Goal: Contribute content: Add original content to the website for others to see

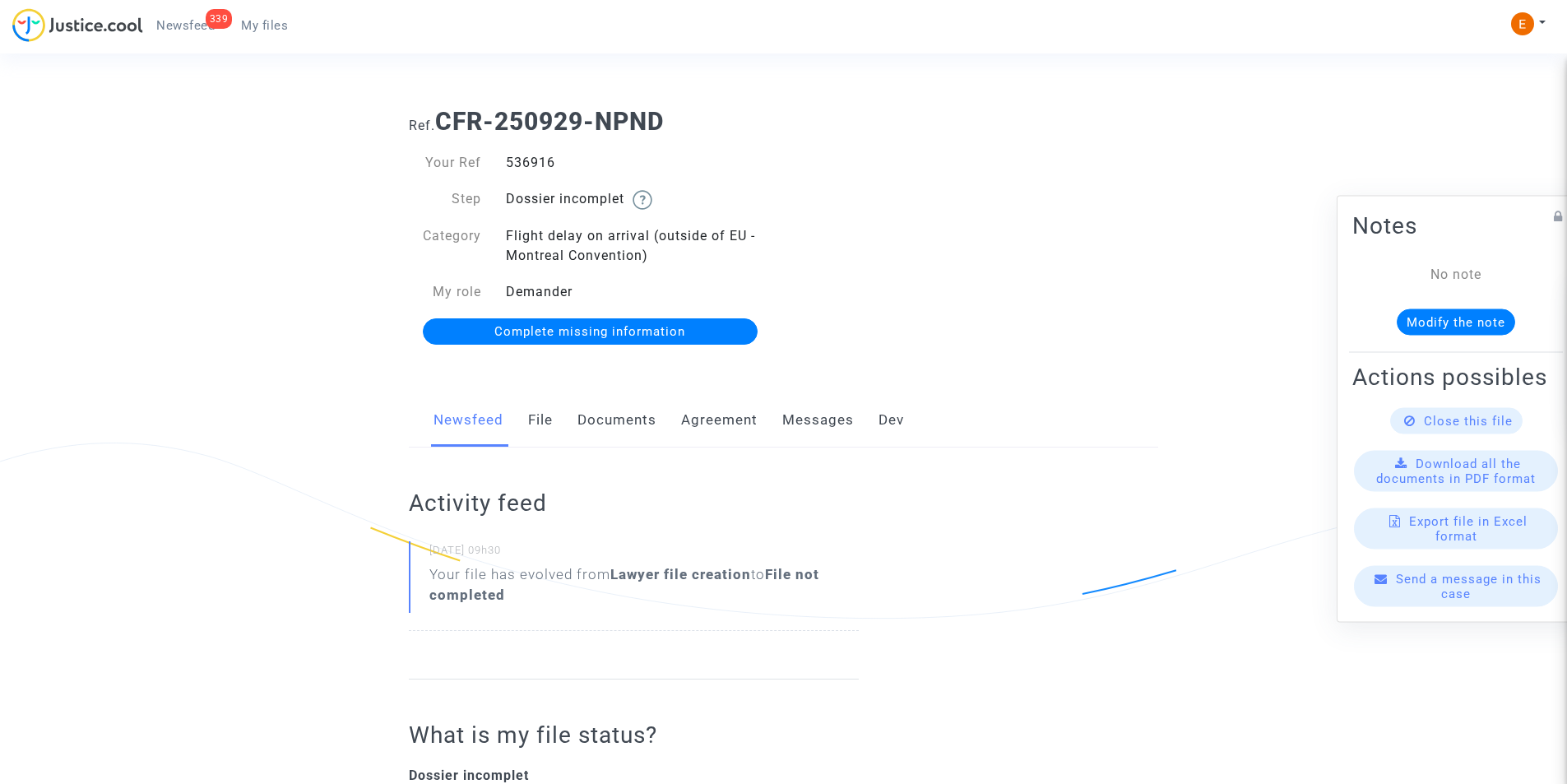
click at [614, 409] on link "Documents" at bounding box center [617, 420] width 79 height 55
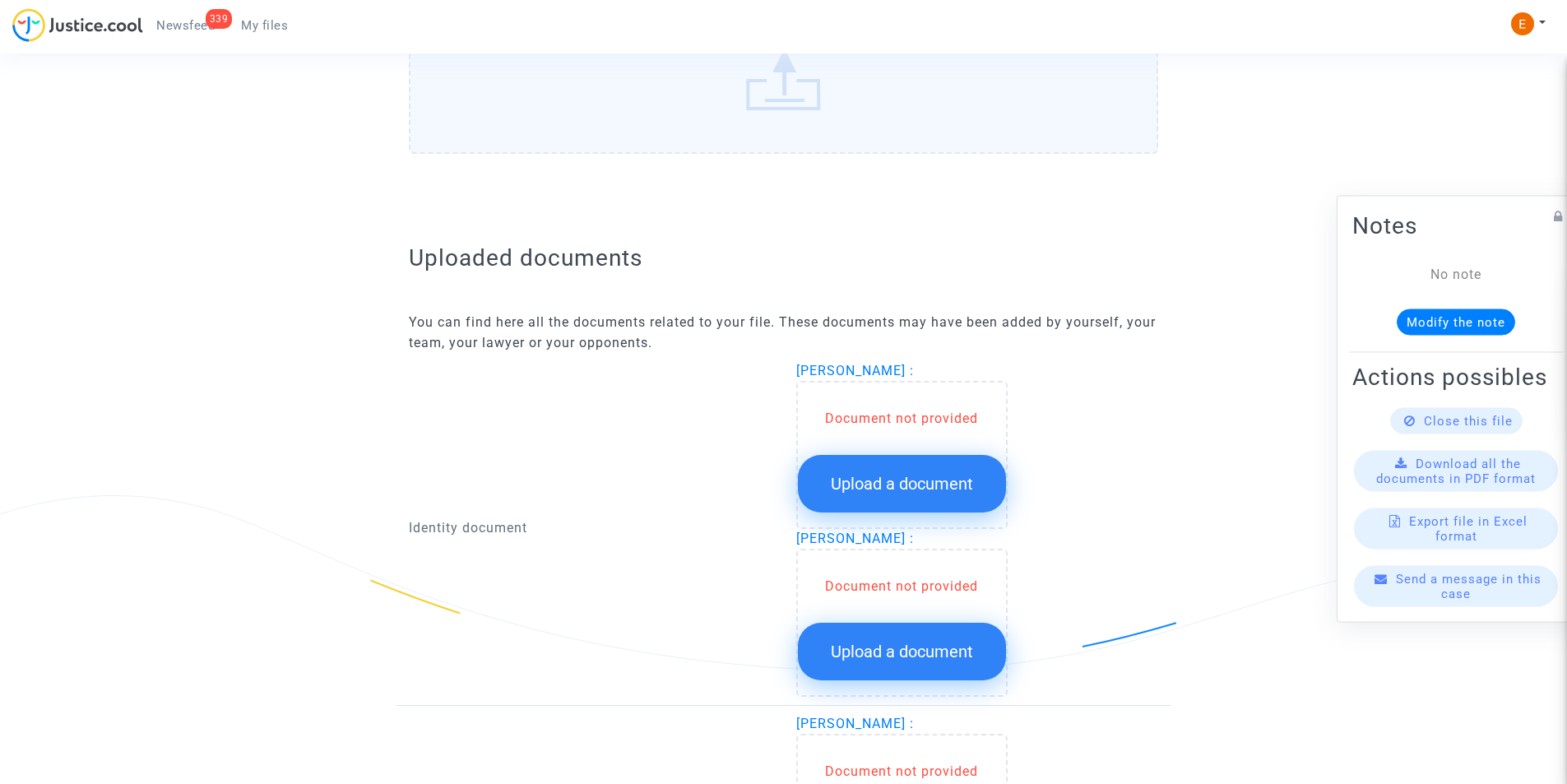
scroll to position [822, 0]
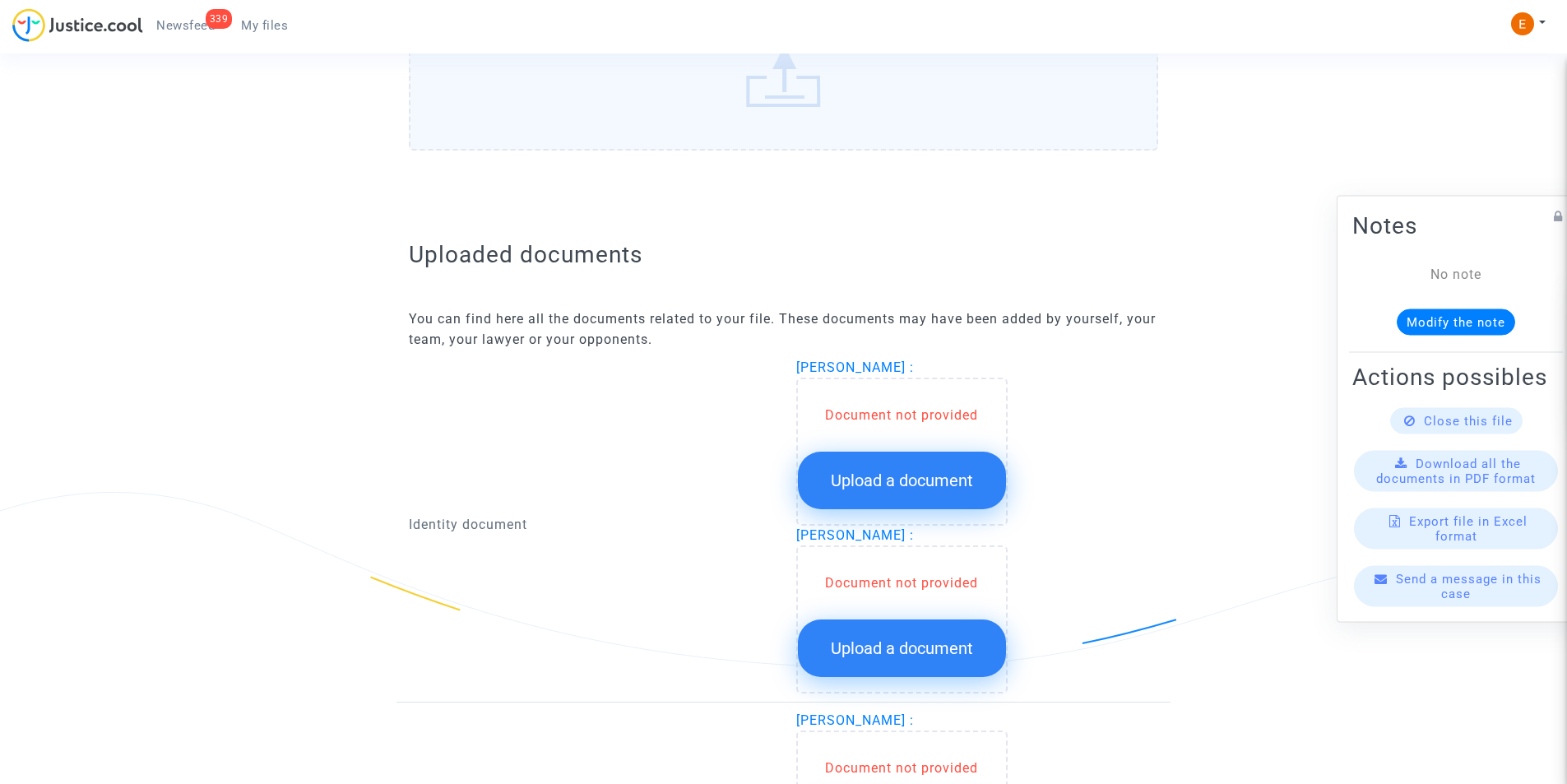
click at [891, 493] on button "Upload a document" at bounding box center [902, 480] width 208 height 57
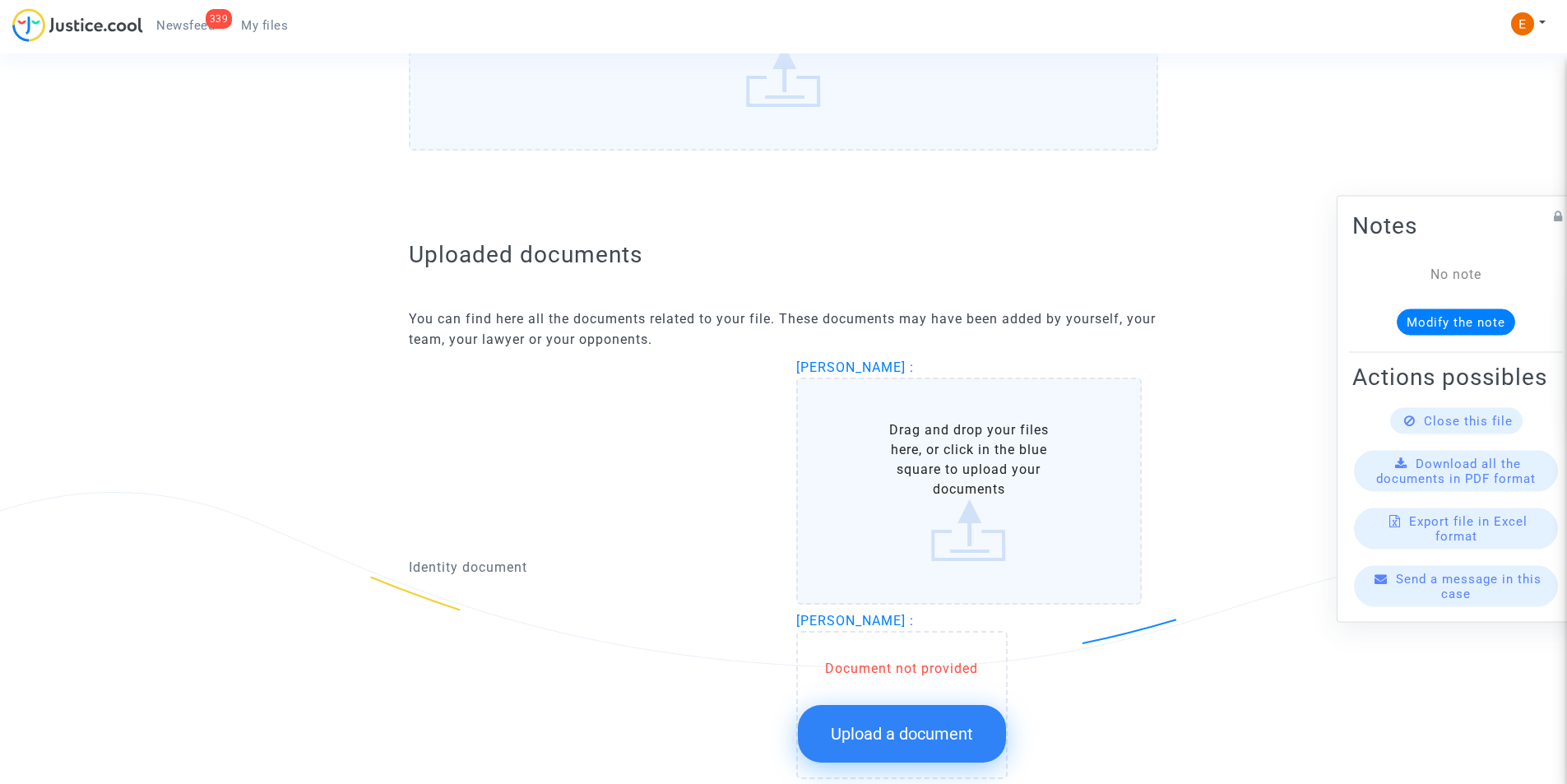
click at [881, 501] on label "Drag and drop your files here, or click in the blue square to upload your docum…" at bounding box center [969, 491] width 346 height 227
click at [0, 0] on input "Drag and drop your files here, or click in the blue square to upload your docum…" at bounding box center [0, 0] width 0 height 0
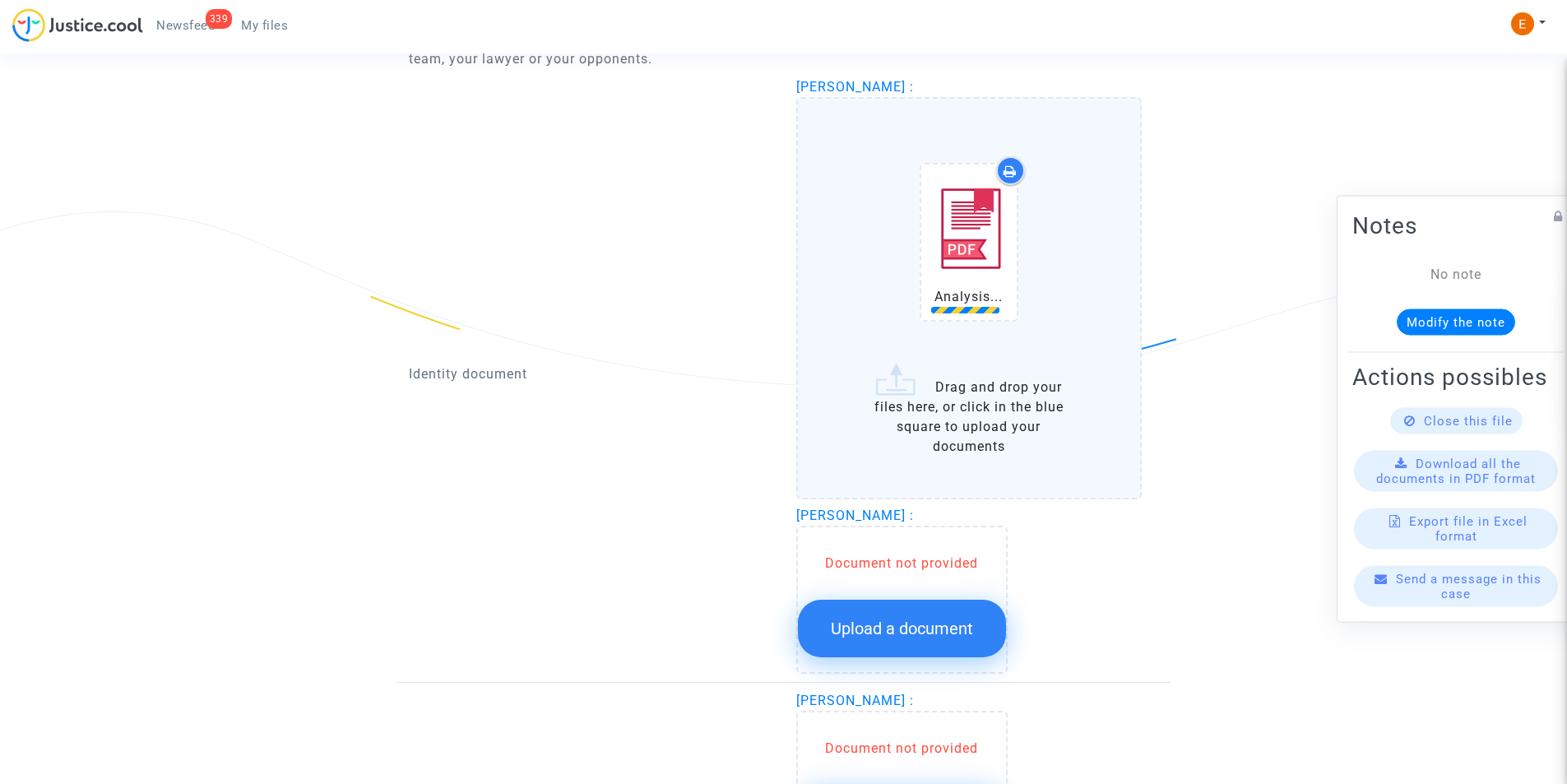
scroll to position [1151, 0]
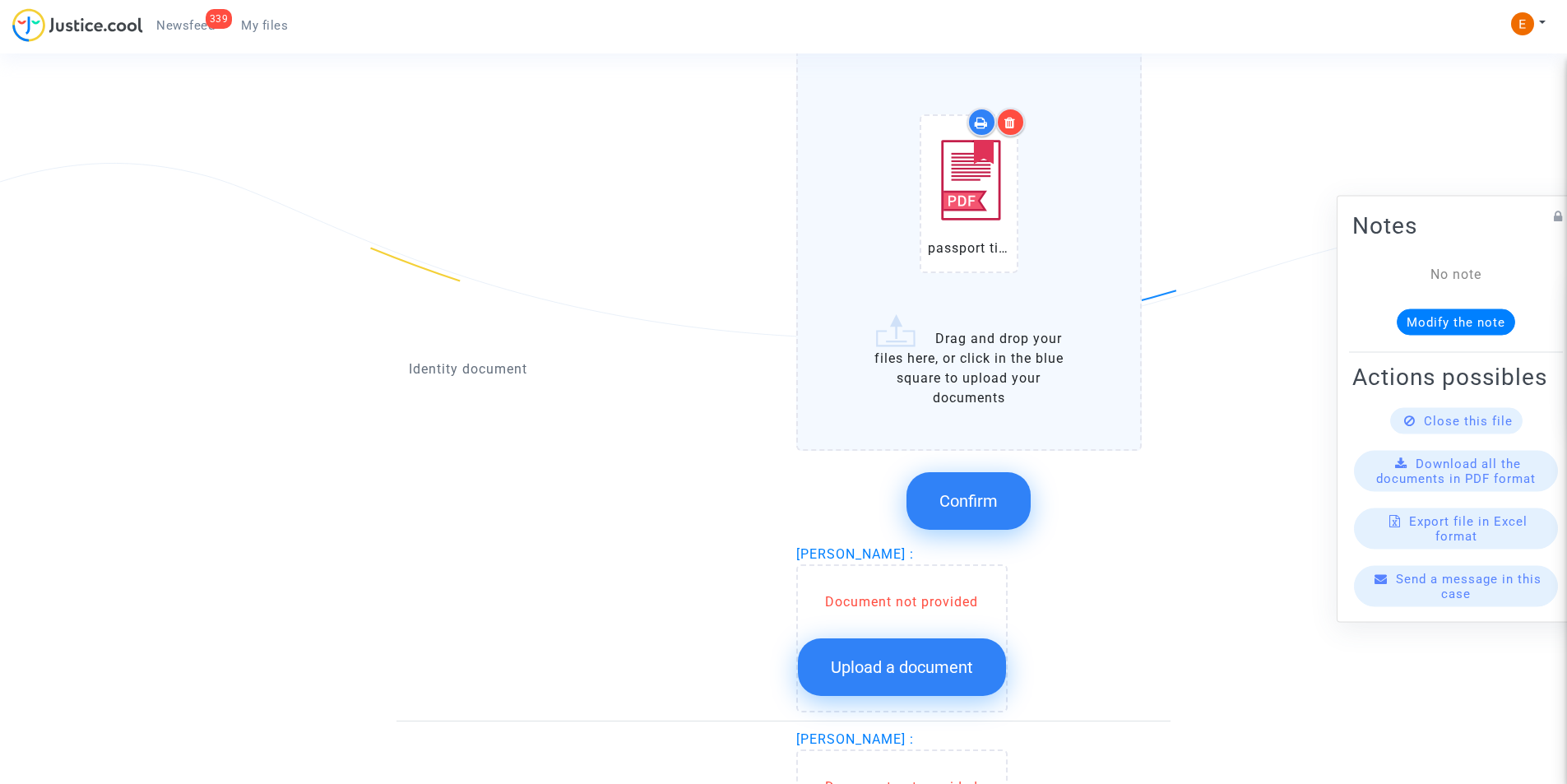
click at [1009, 118] on icon at bounding box center [1010, 122] width 11 height 13
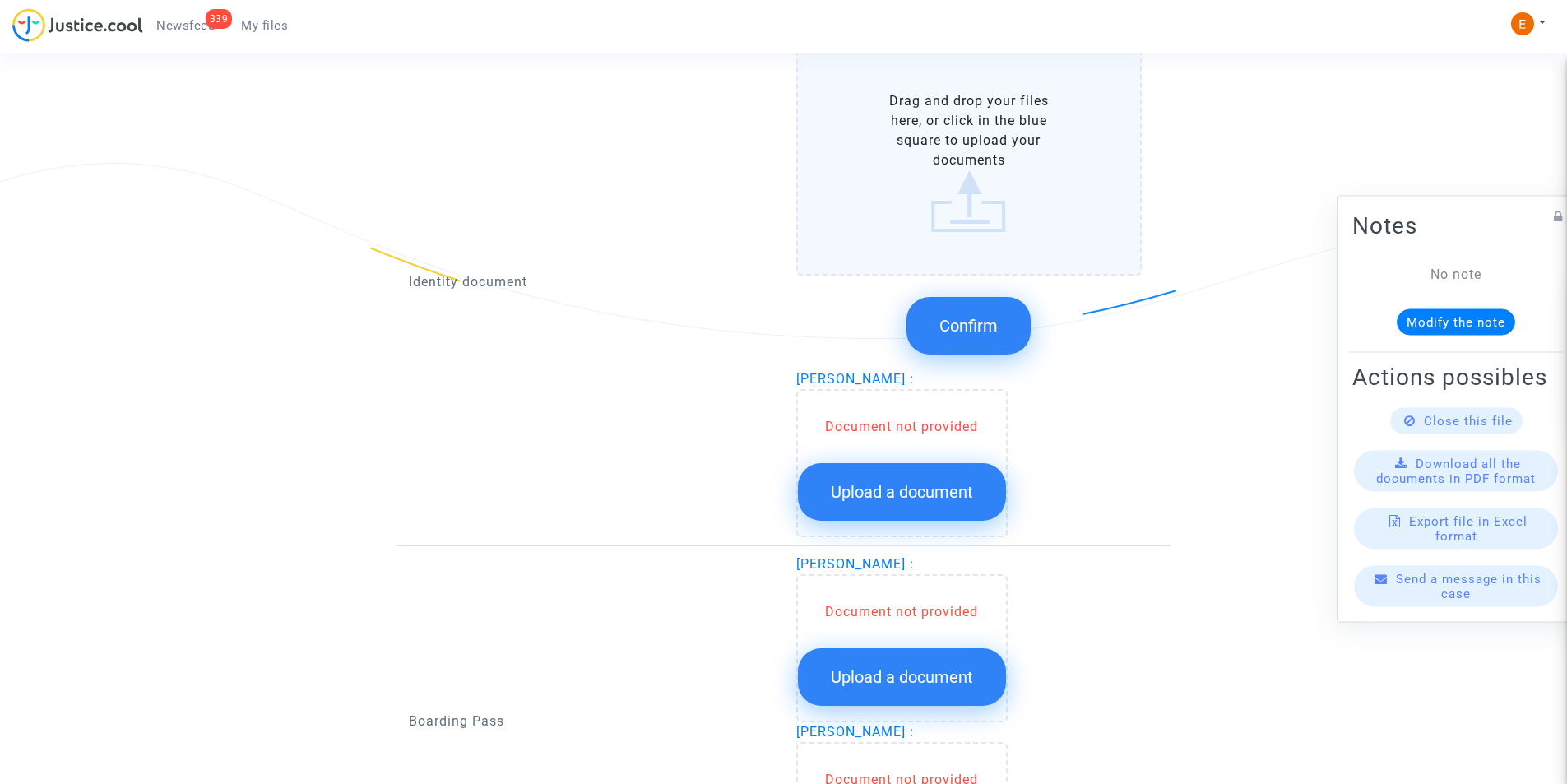
click at [969, 184] on label "Drag and drop your files here, or click in the blue square to upload your docum…" at bounding box center [969, 162] width 346 height 227
click at [0, 0] on input "Drag and drop your files here, or click in the blue square to upload your docum…" at bounding box center [0, 0] width 0 height 0
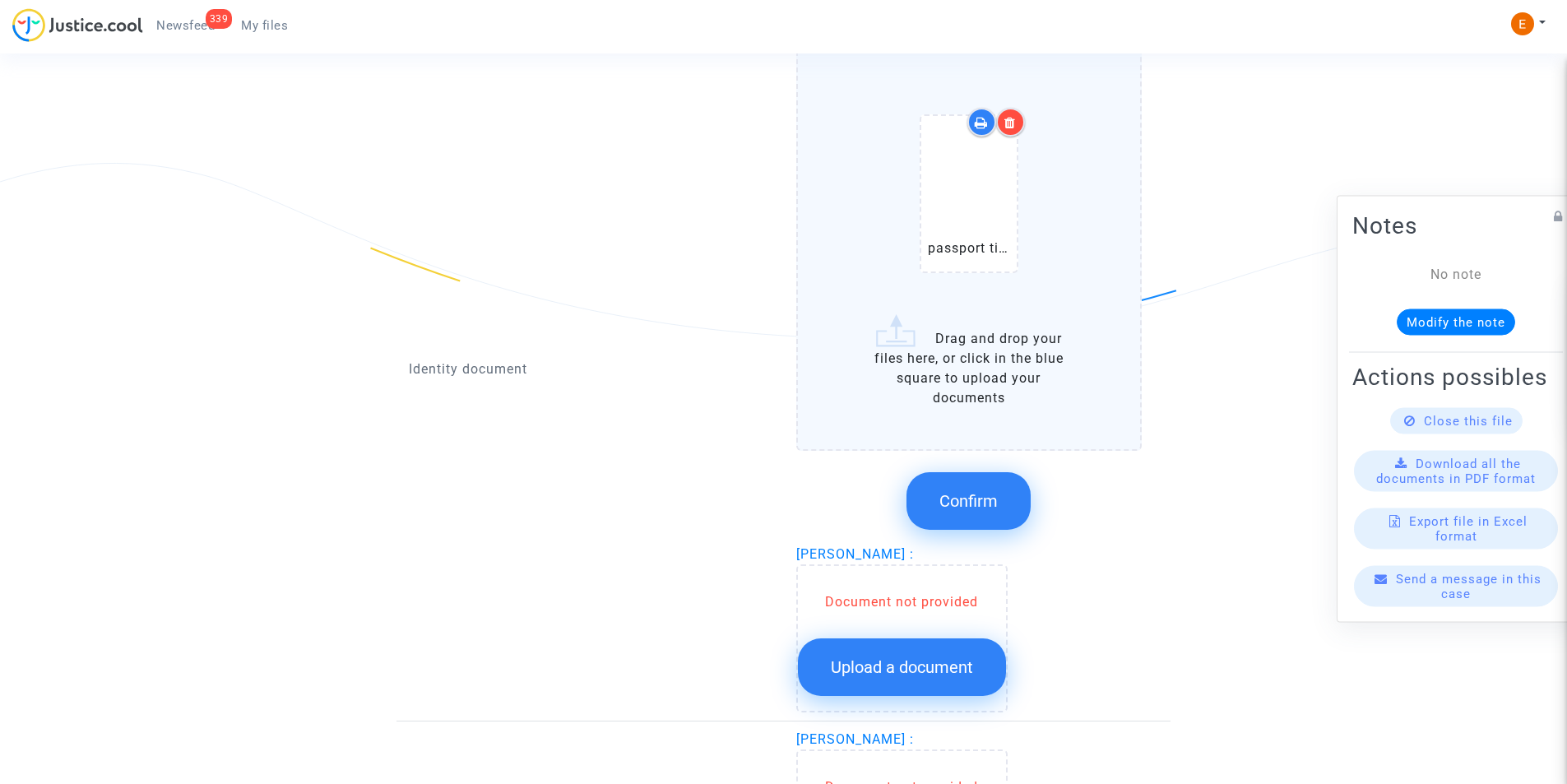
click at [966, 488] on button "Confirm" at bounding box center [968, 500] width 124 height 57
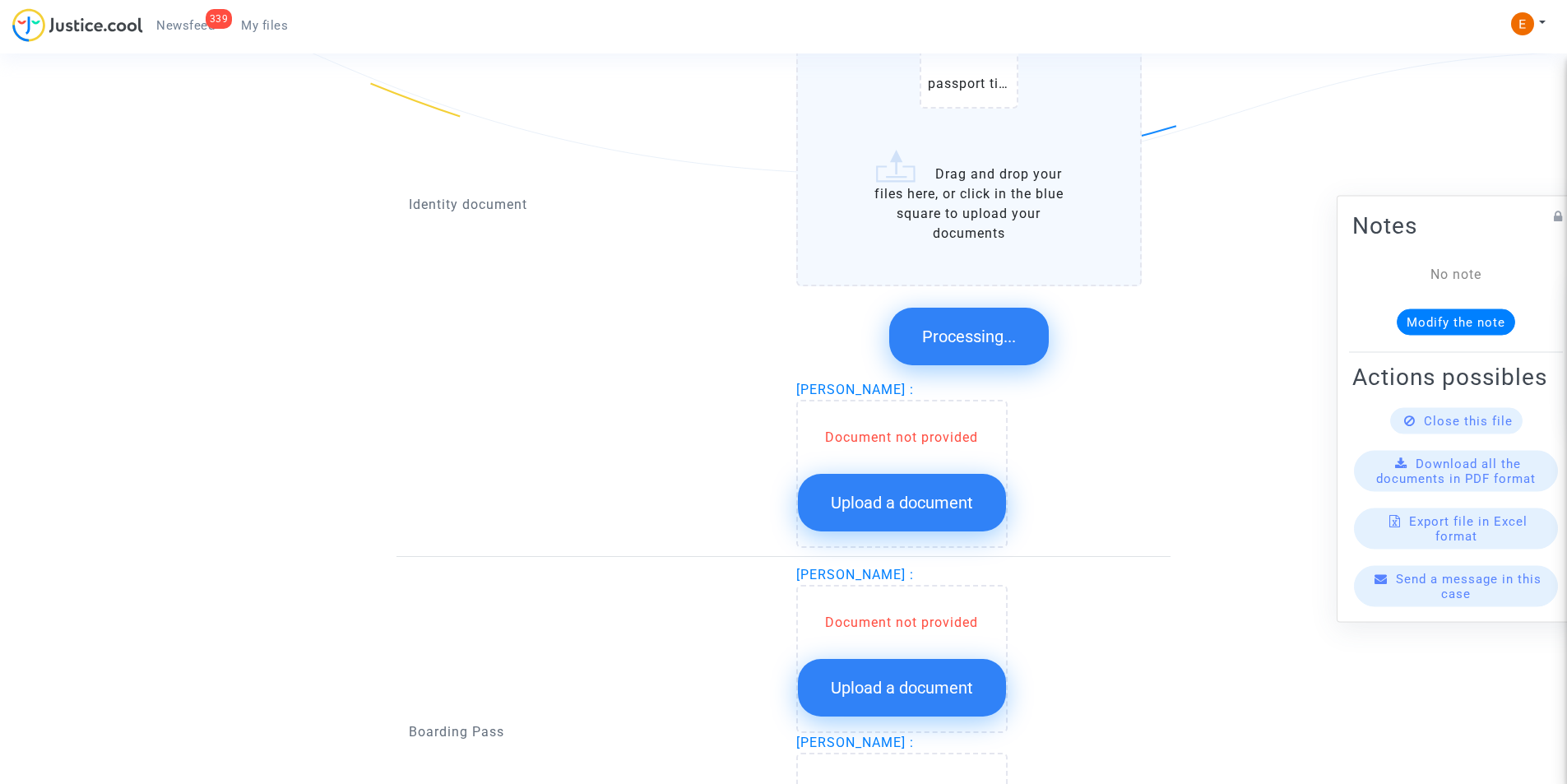
scroll to position [1208, 0]
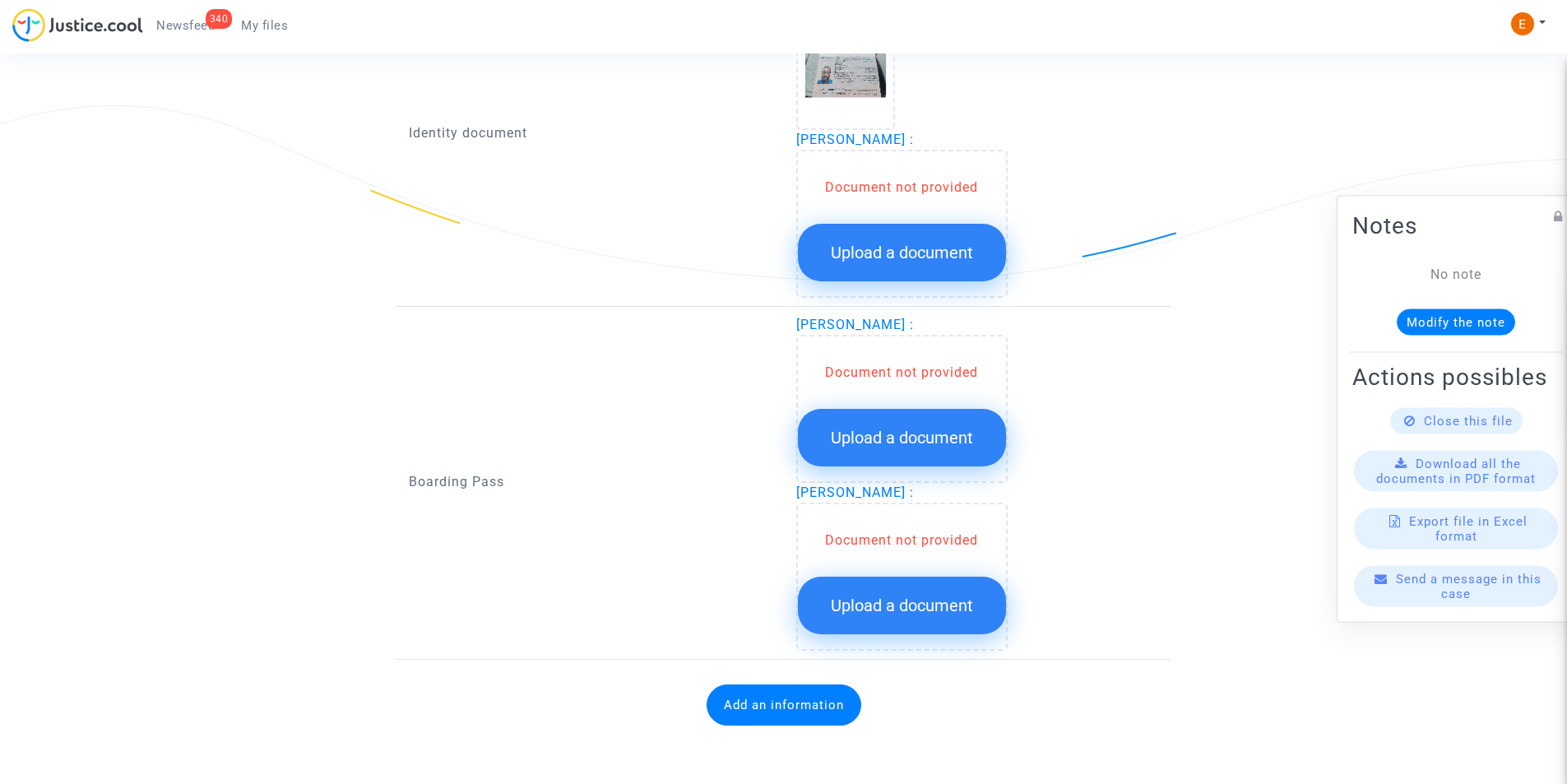
click at [884, 259] on span "Upload a document" at bounding box center [901, 252] width 143 height 20
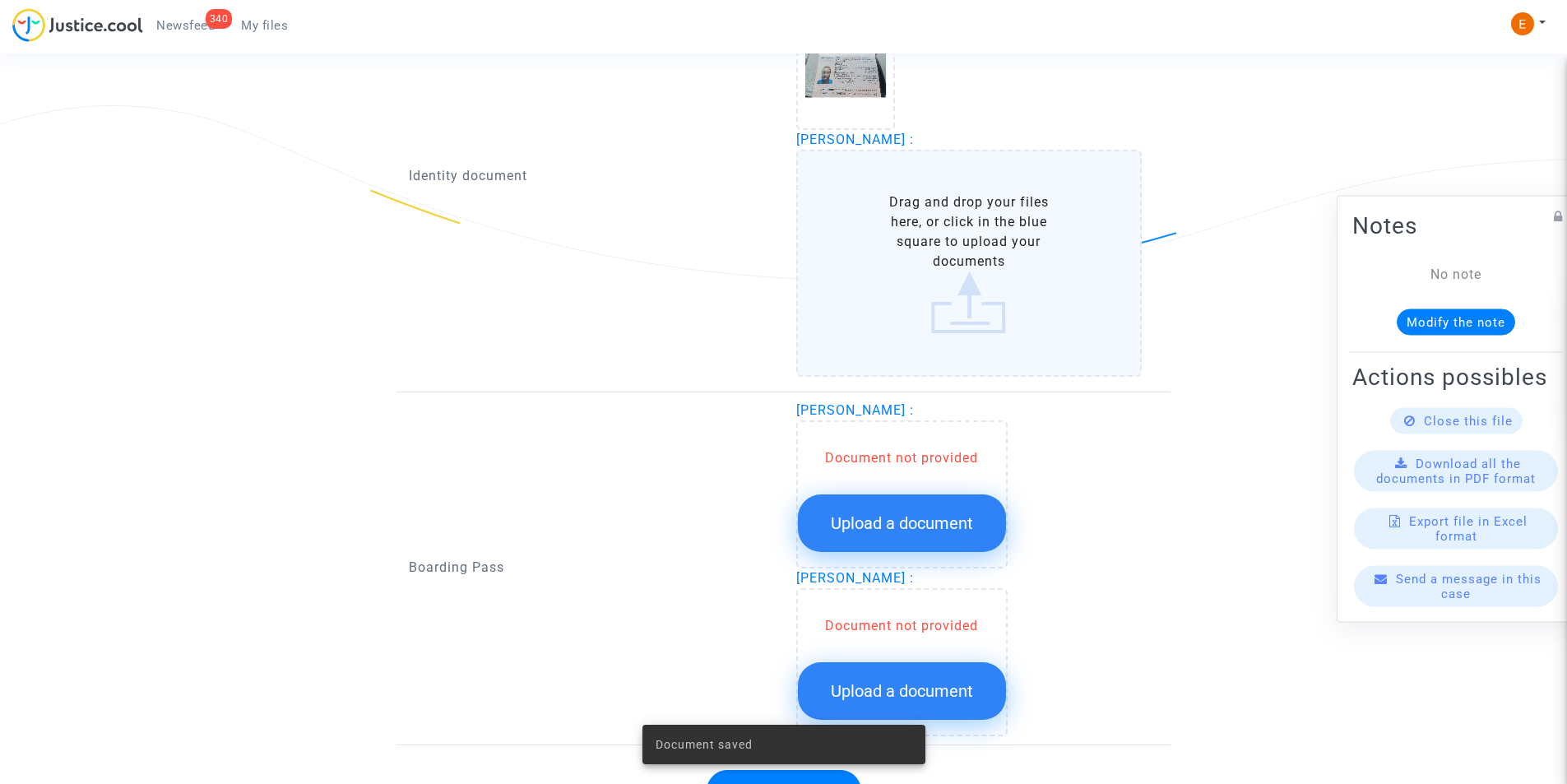
click at [887, 256] on label "Drag and drop your files here, or click in the blue square to upload your docum…" at bounding box center [969, 263] width 346 height 227
click at [0, 0] on input "Drag and drop your files here, or click in the blue square to upload your docum…" at bounding box center [0, 0] width 0 height 0
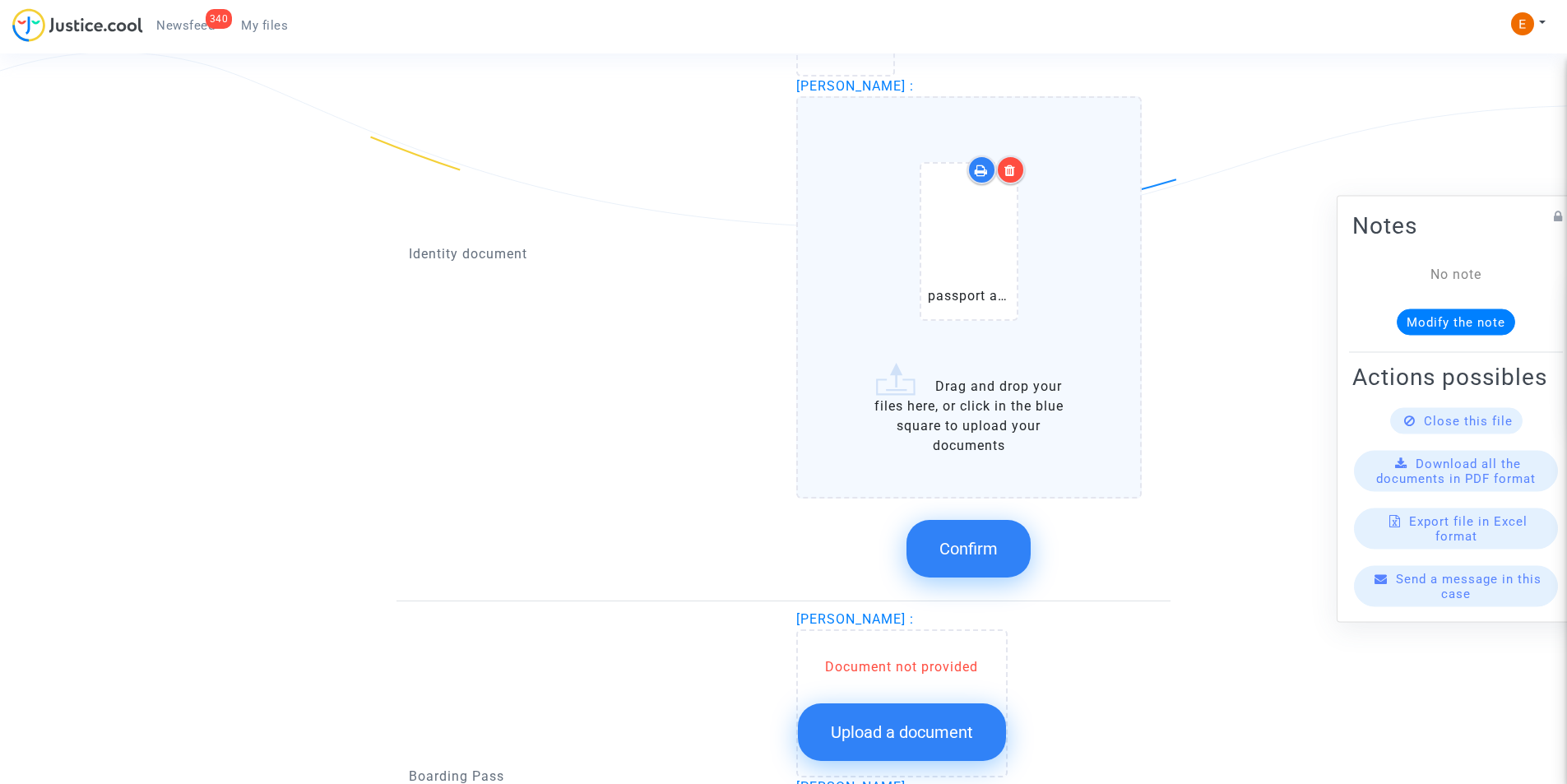
scroll to position [1291, 0]
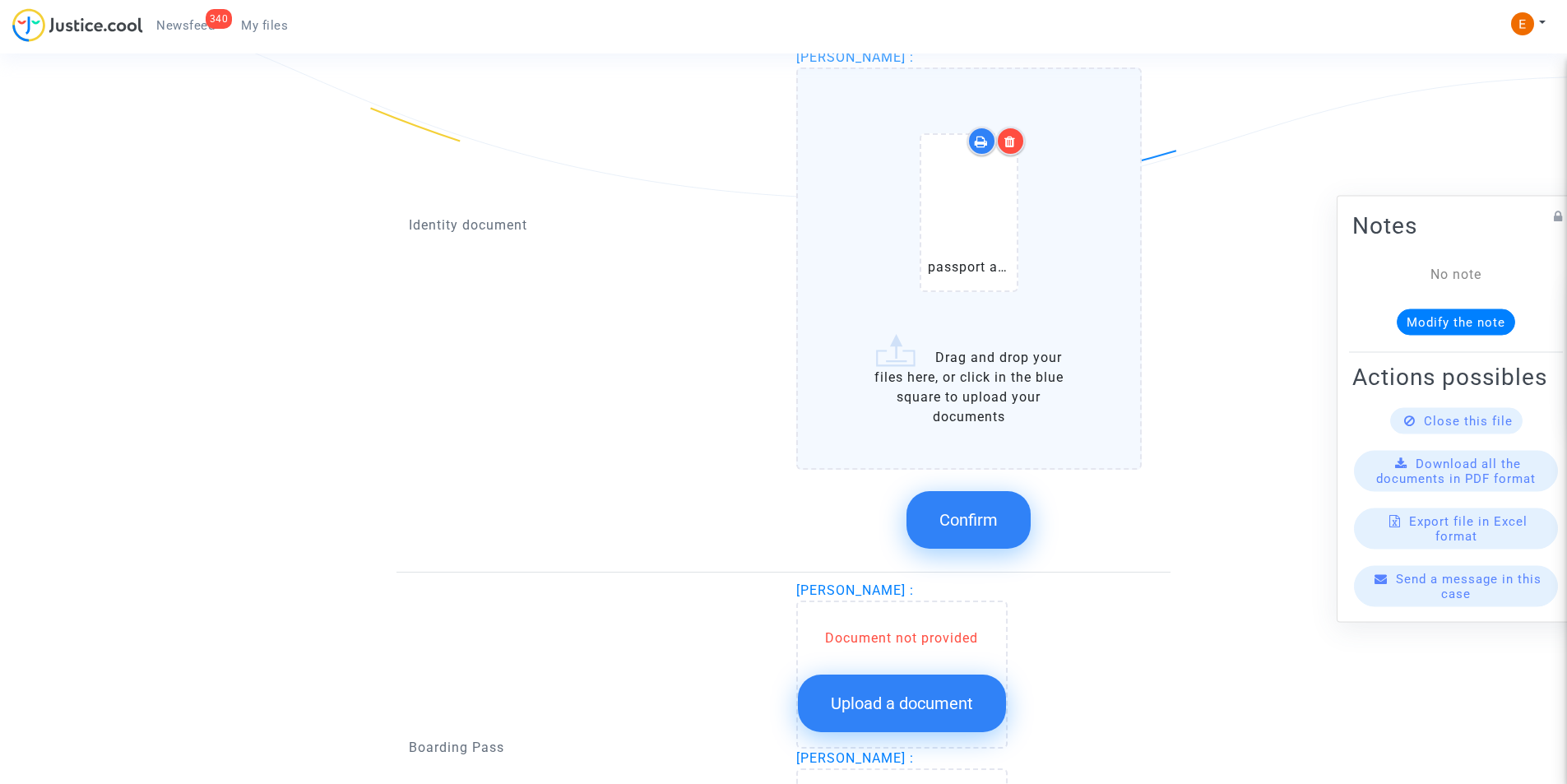
click at [988, 515] on span "Confirm" at bounding box center [969, 519] width 58 height 20
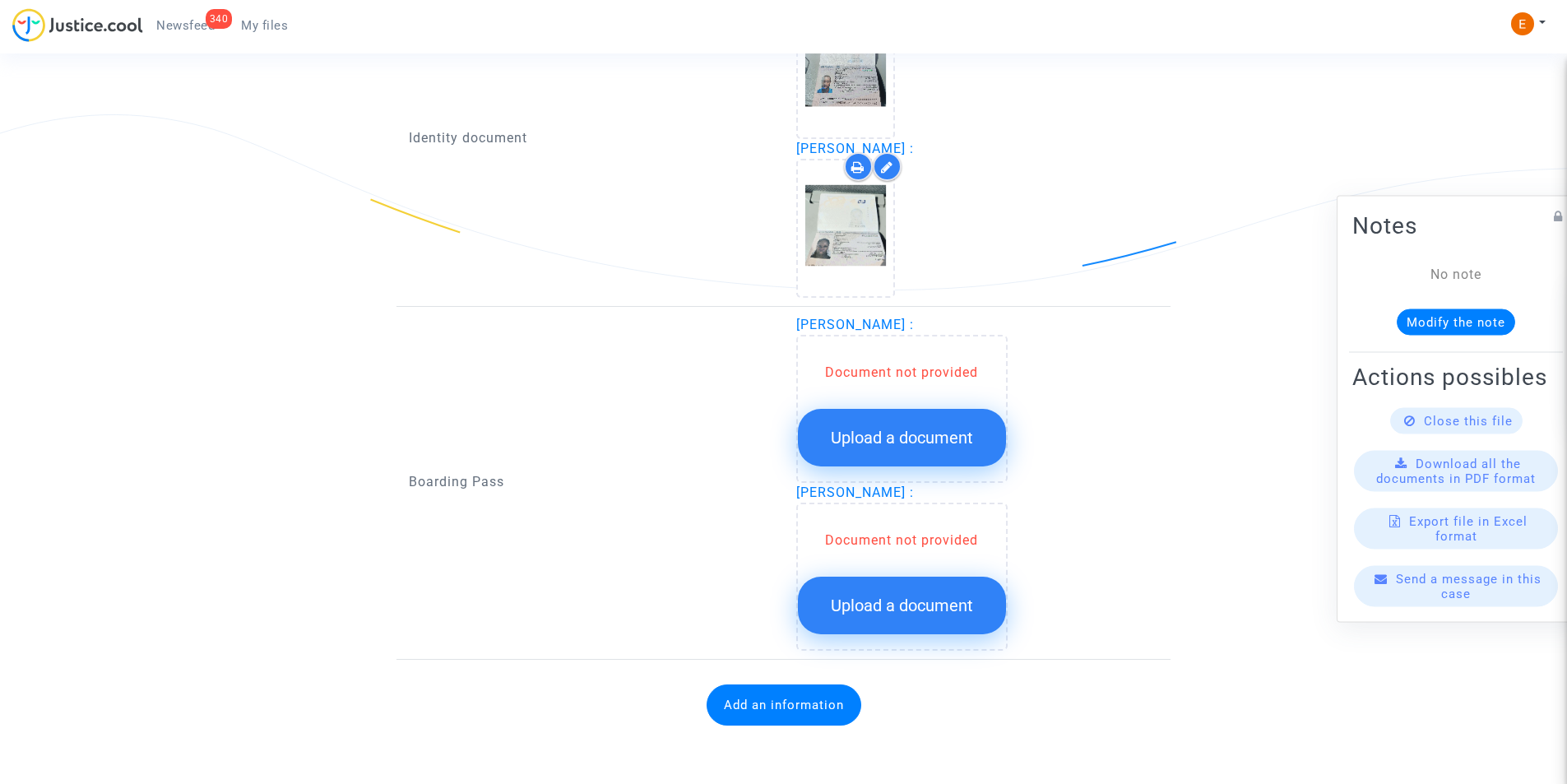
scroll to position [1200, 0]
click at [854, 427] on button "Upload a document" at bounding box center [902, 437] width 208 height 57
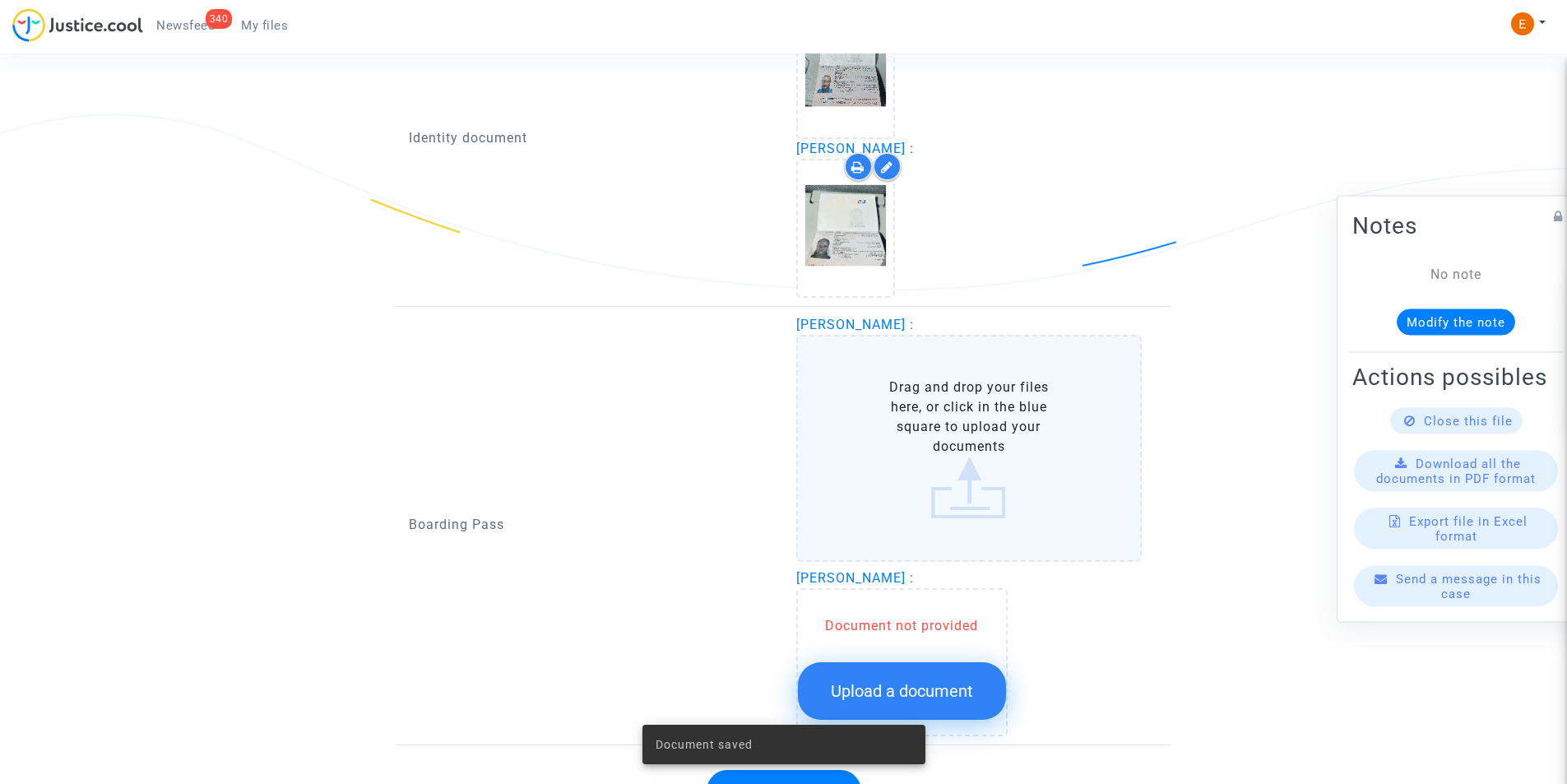
click at [870, 418] on label "Drag and drop your files here, or click in the blue square to upload your docum…" at bounding box center [969, 448] width 346 height 227
click at [0, 0] on input "Drag and drop your files here, or click in the blue square to upload your docum…" at bounding box center [0, 0] width 0 height 0
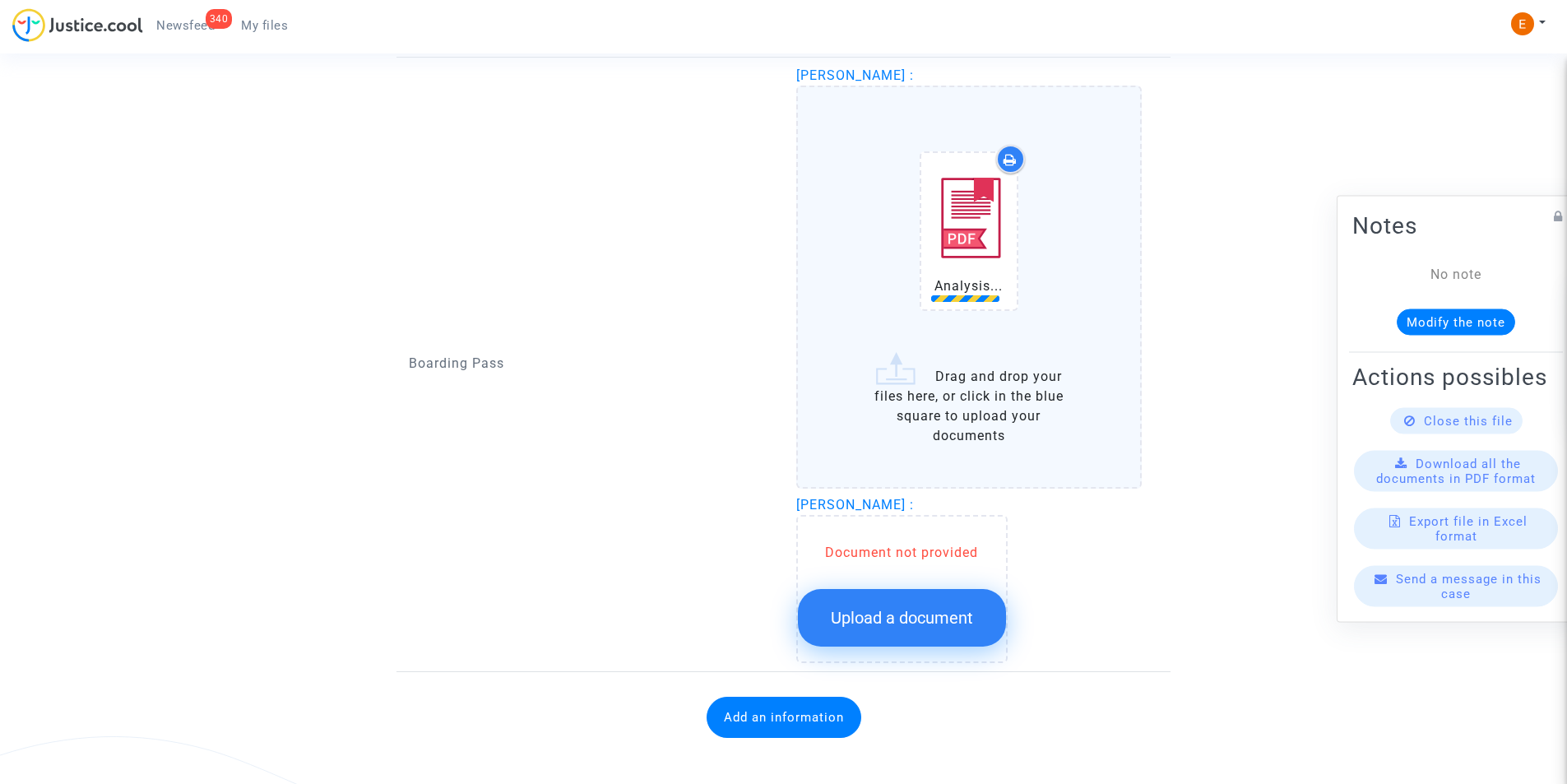
scroll to position [1461, 0]
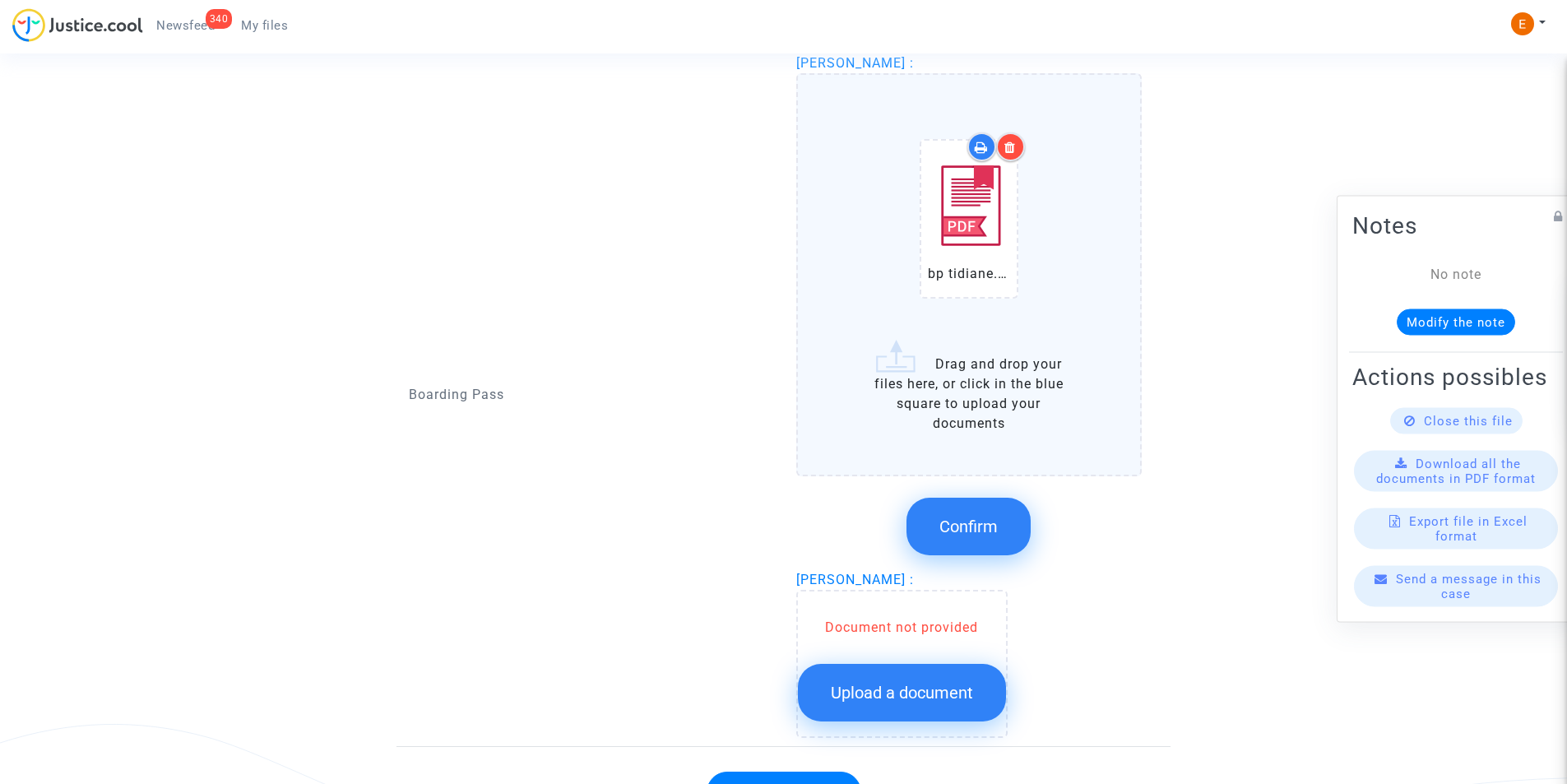
click at [965, 500] on button "Confirm" at bounding box center [968, 526] width 124 height 57
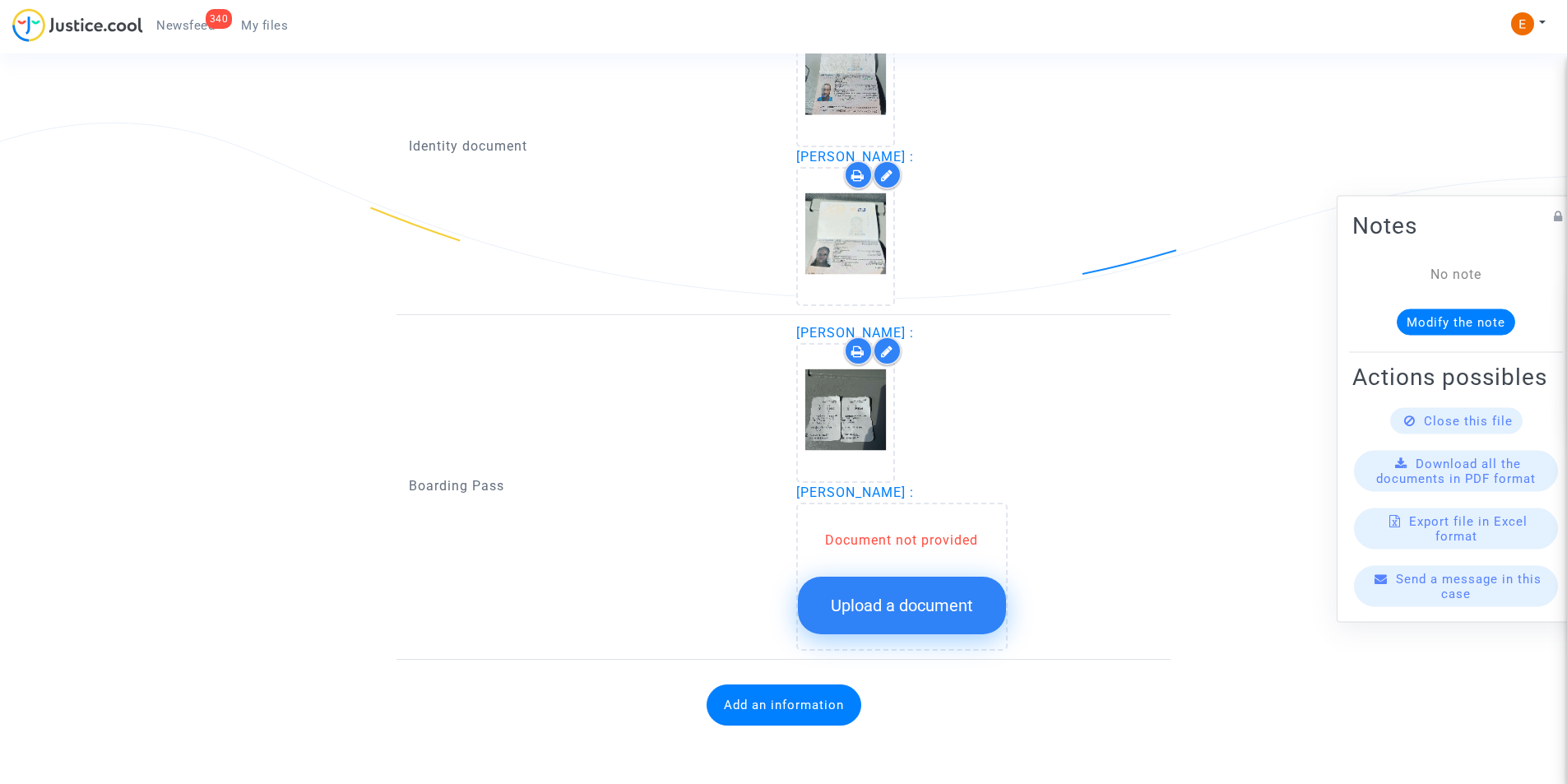
scroll to position [1191, 0]
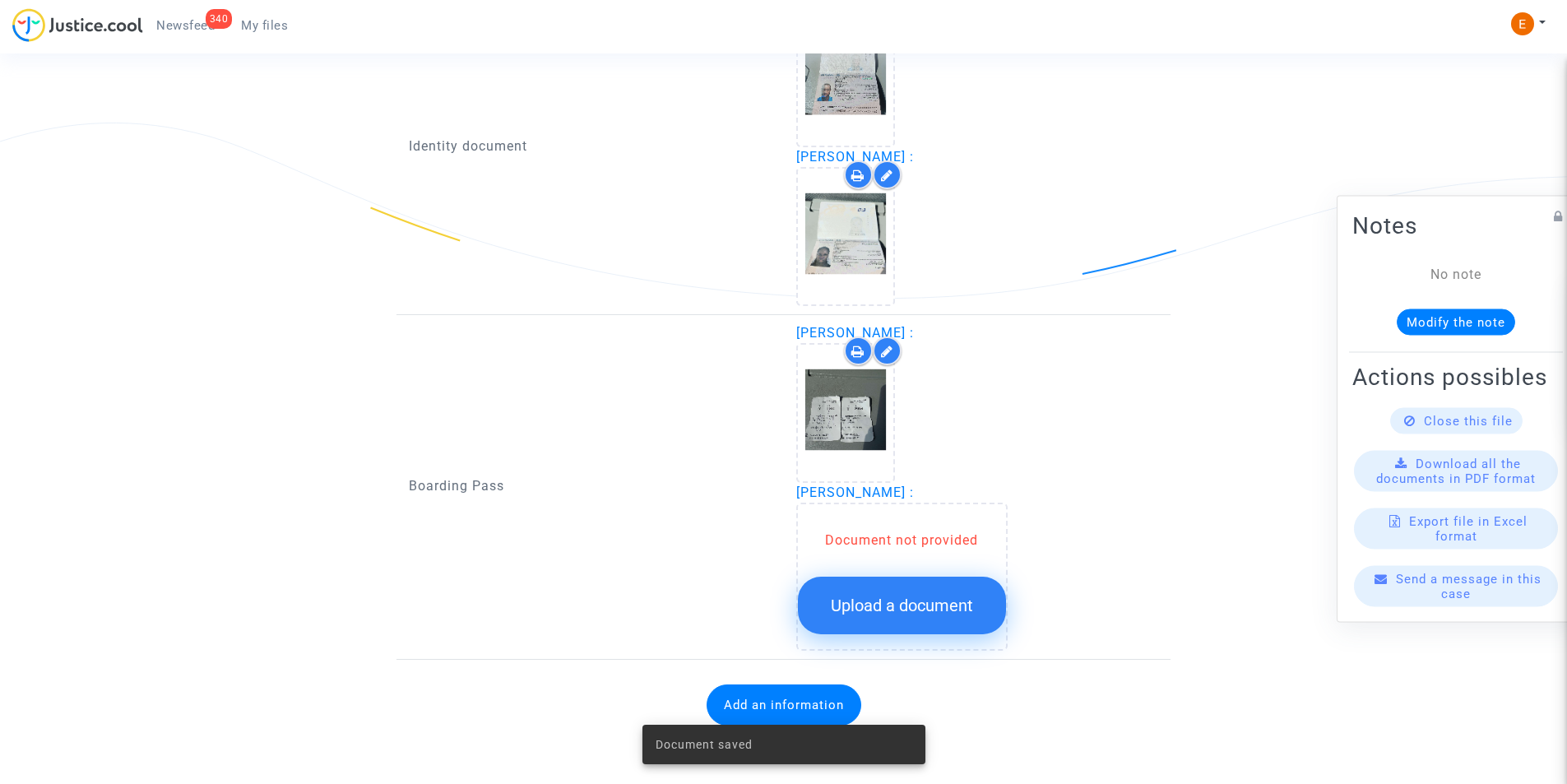
click at [901, 606] on span "Upload a document" at bounding box center [901, 605] width 143 height 20
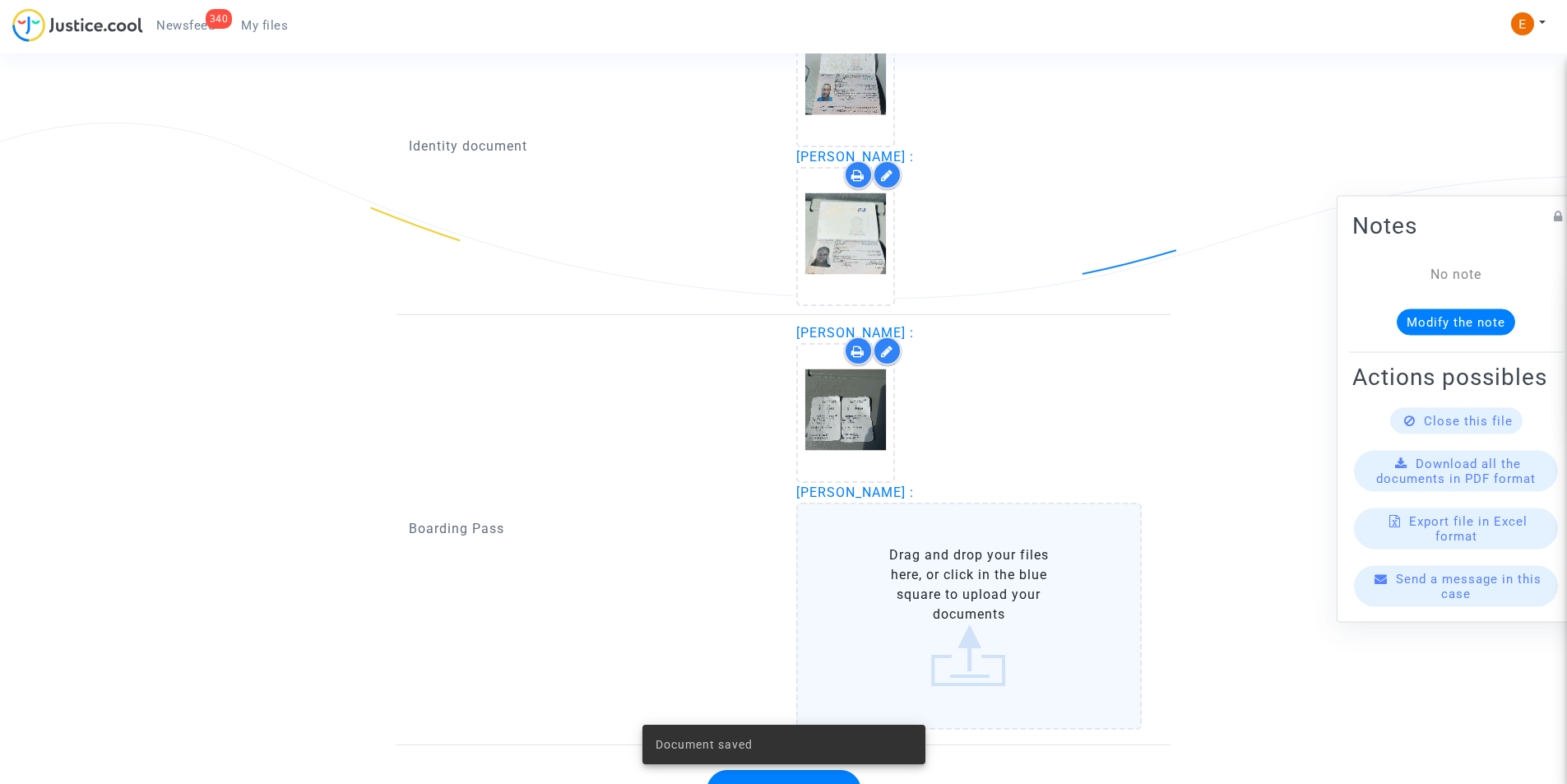
click at [906, 575] on label "Drag and drop your files here, or click in the blue square to upload your docum…" at bounding box center [969, 616] width 346 height 227
click at [0, 0] on input "Drag and drop your files here, or click in the blue square to upload your docum…" at bounding box center [0, 0] width 0 height 0
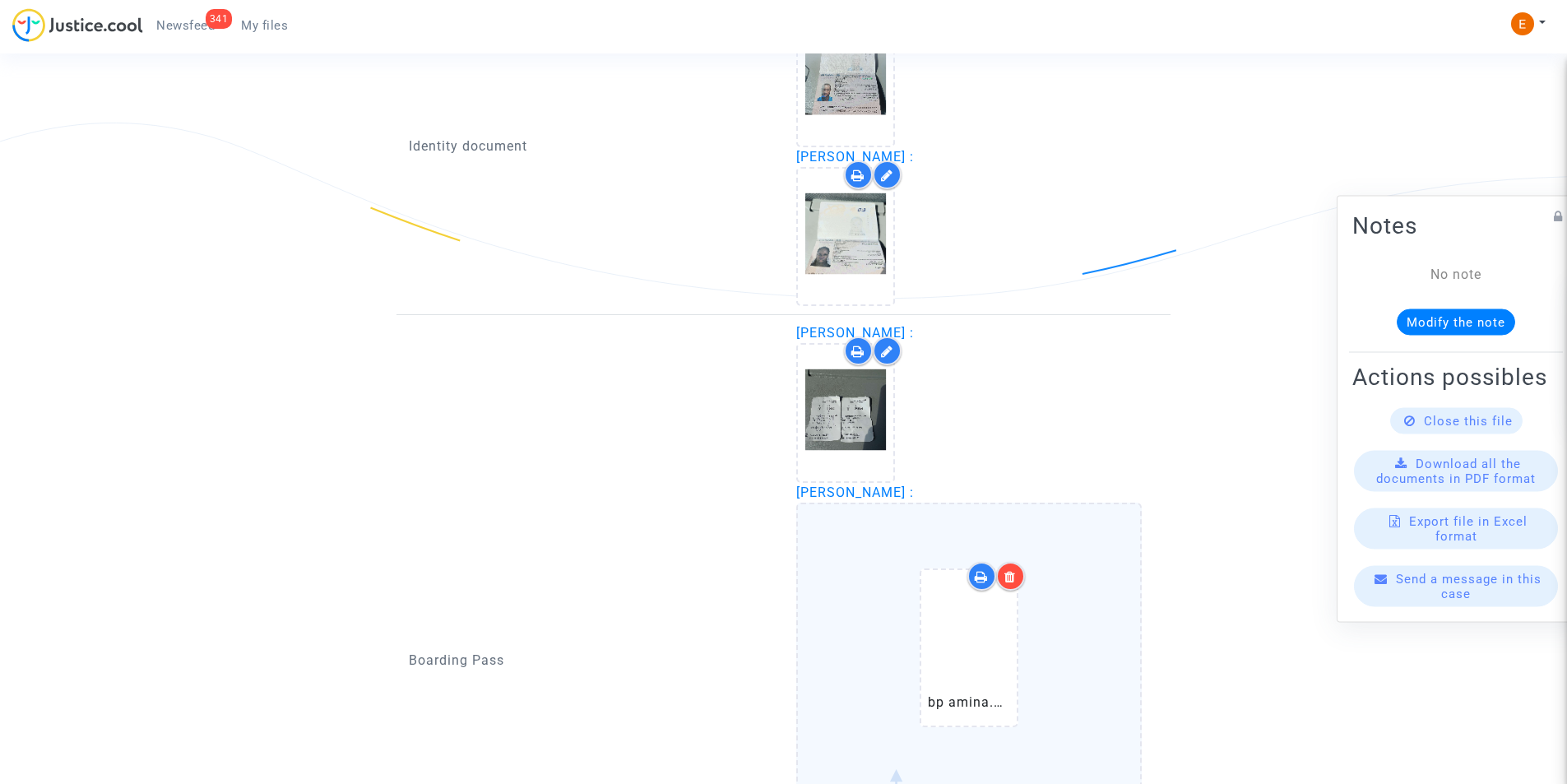
scroll to position [1520, 0]
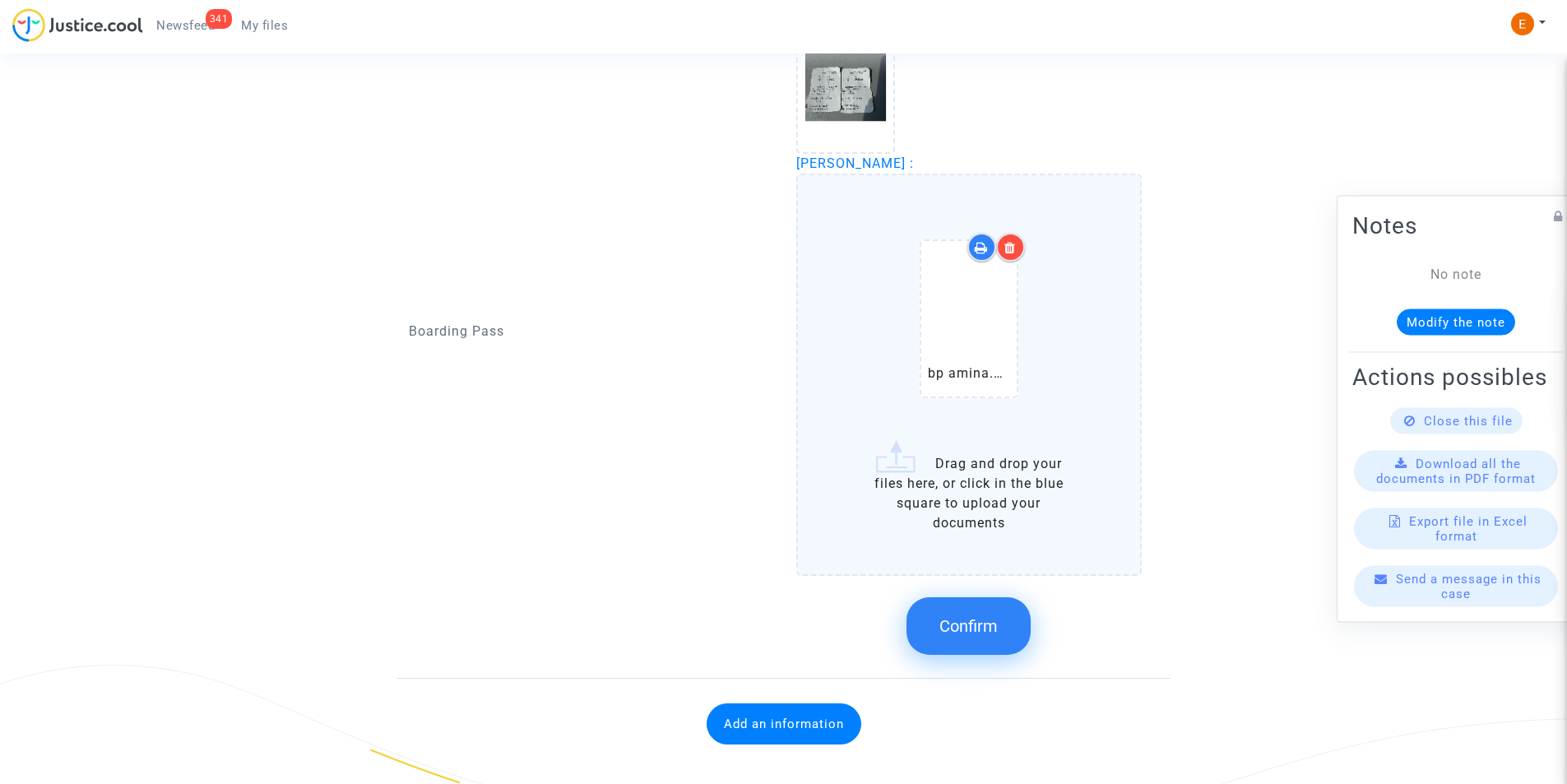
click at [958, 606] on button "Confirm" at bounding box center [968, 625] width 124 height 57
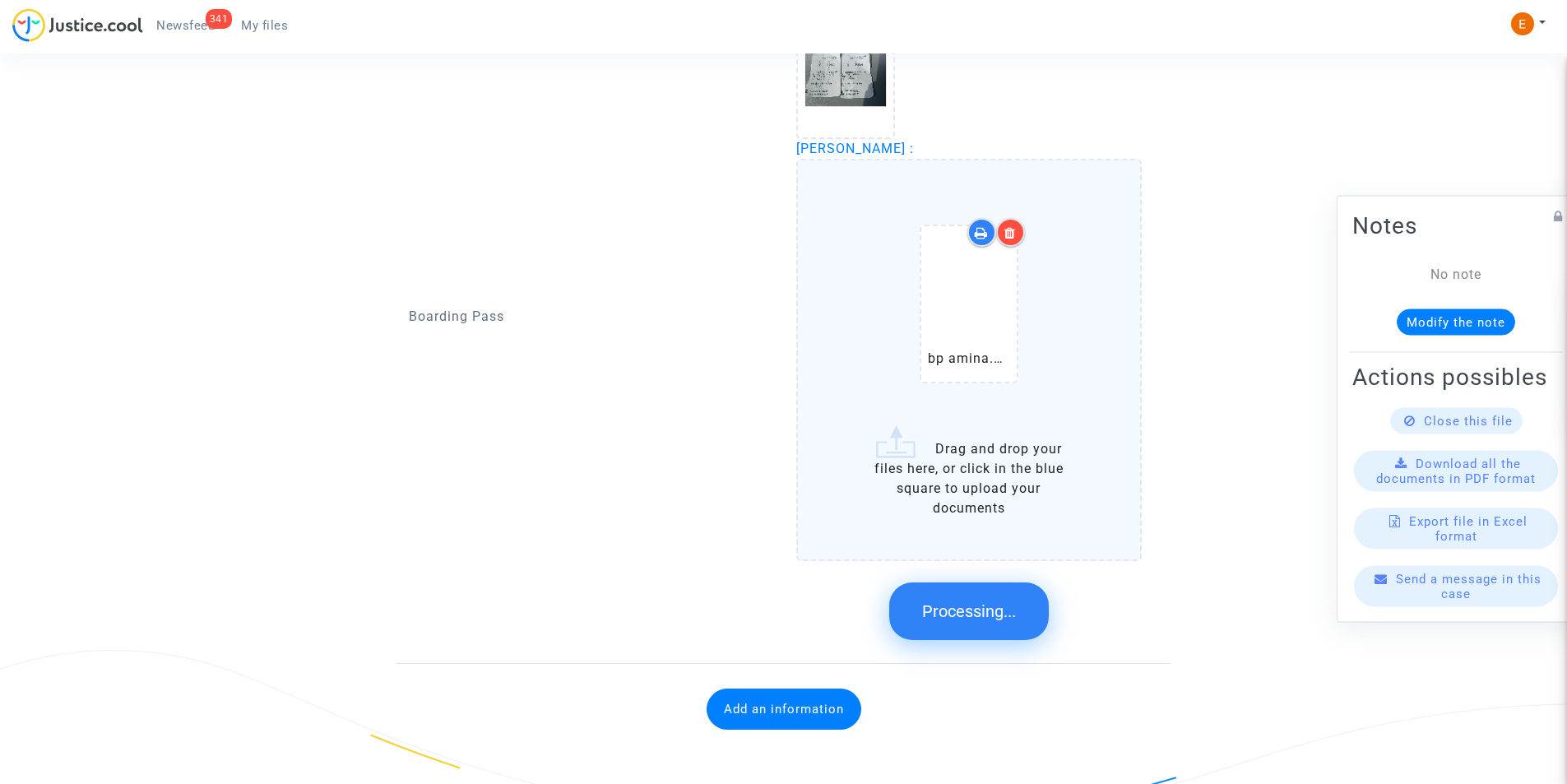
scroll to position [1183, 0]
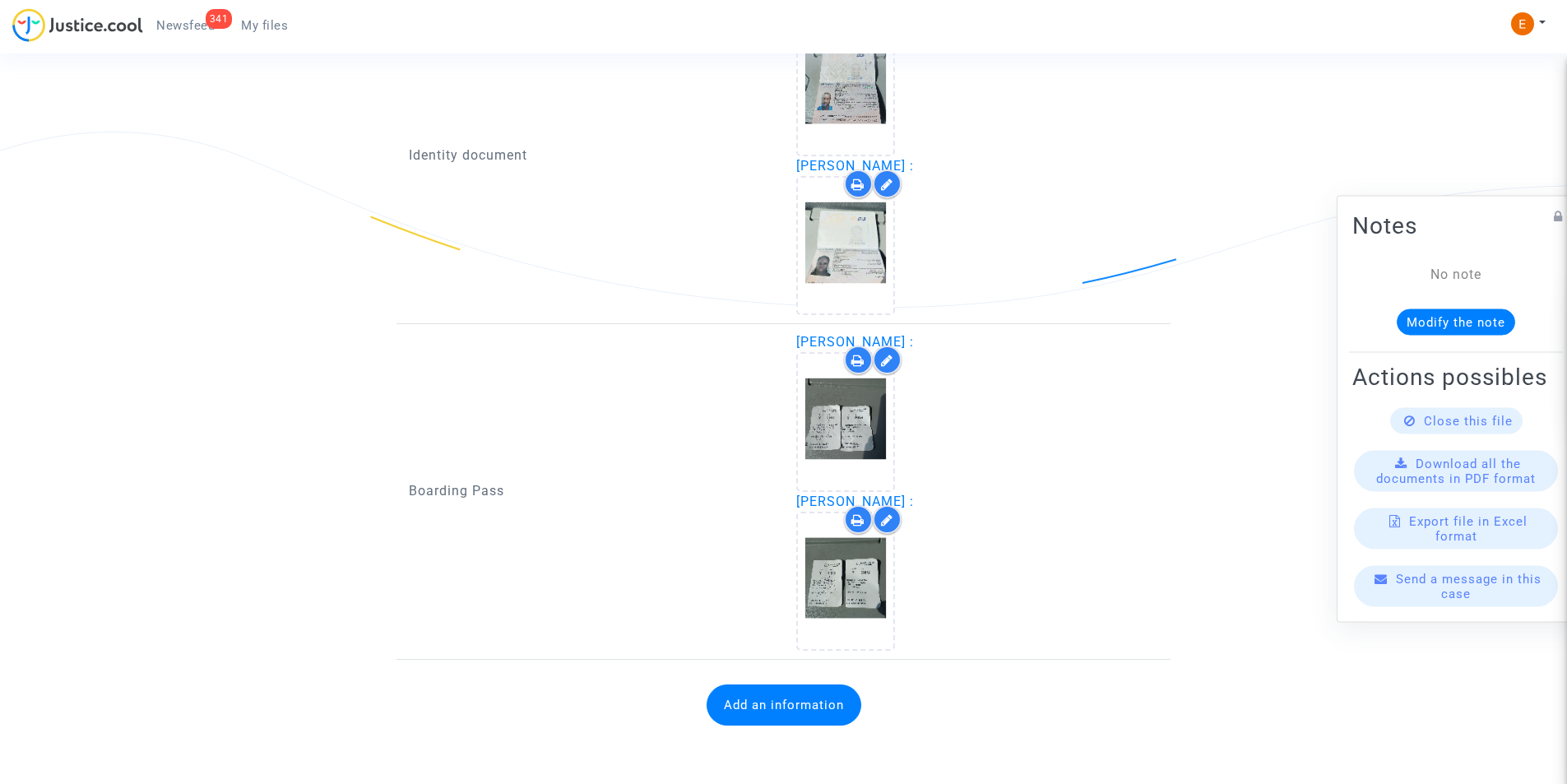
click at [740, 699] on button "Add an information" at bounding box center [784, 705] width 155 height 41
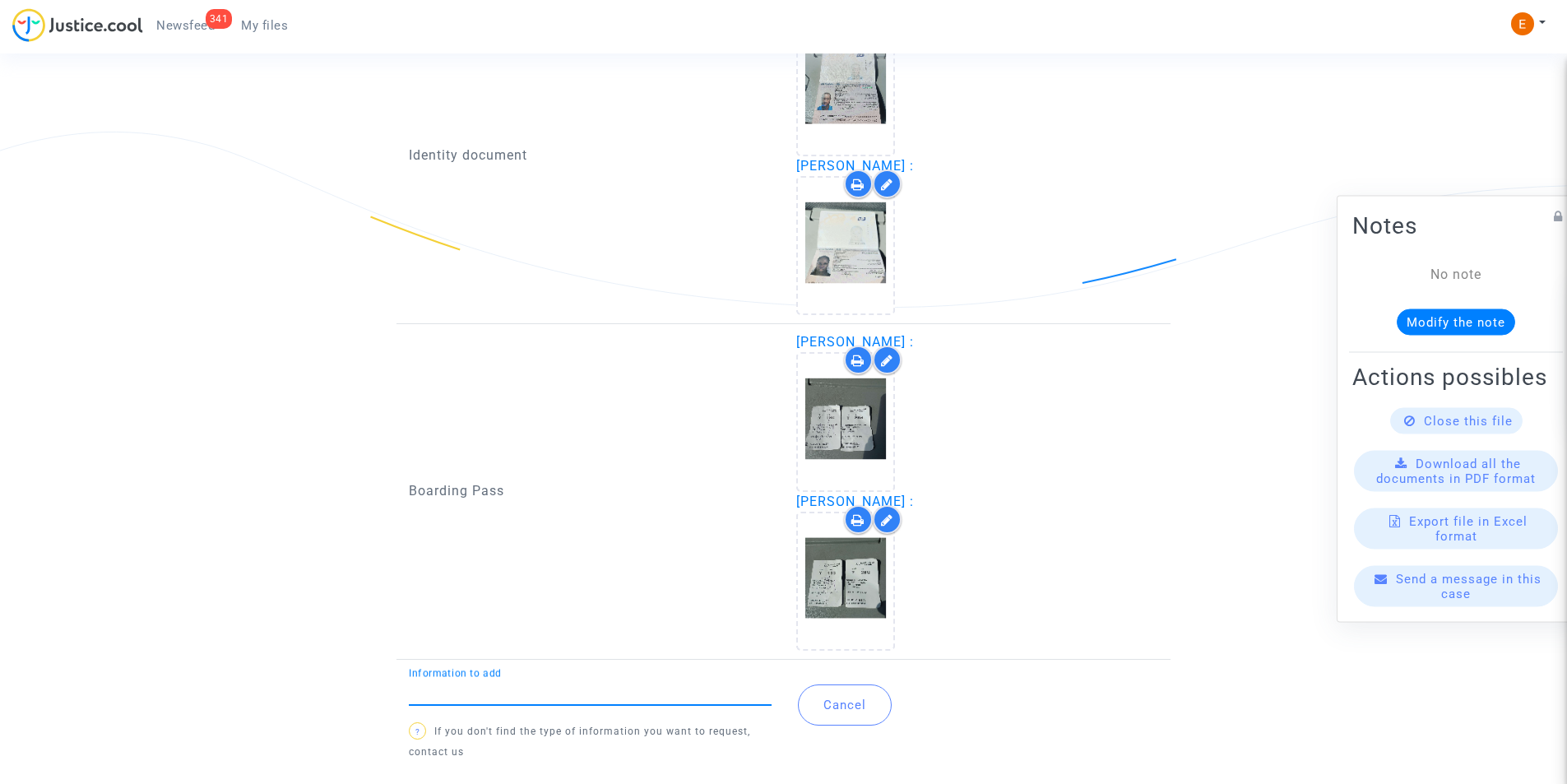
click at [549, 691] on input "Information to add" at bounding box center [590, 691] width 363 height 15
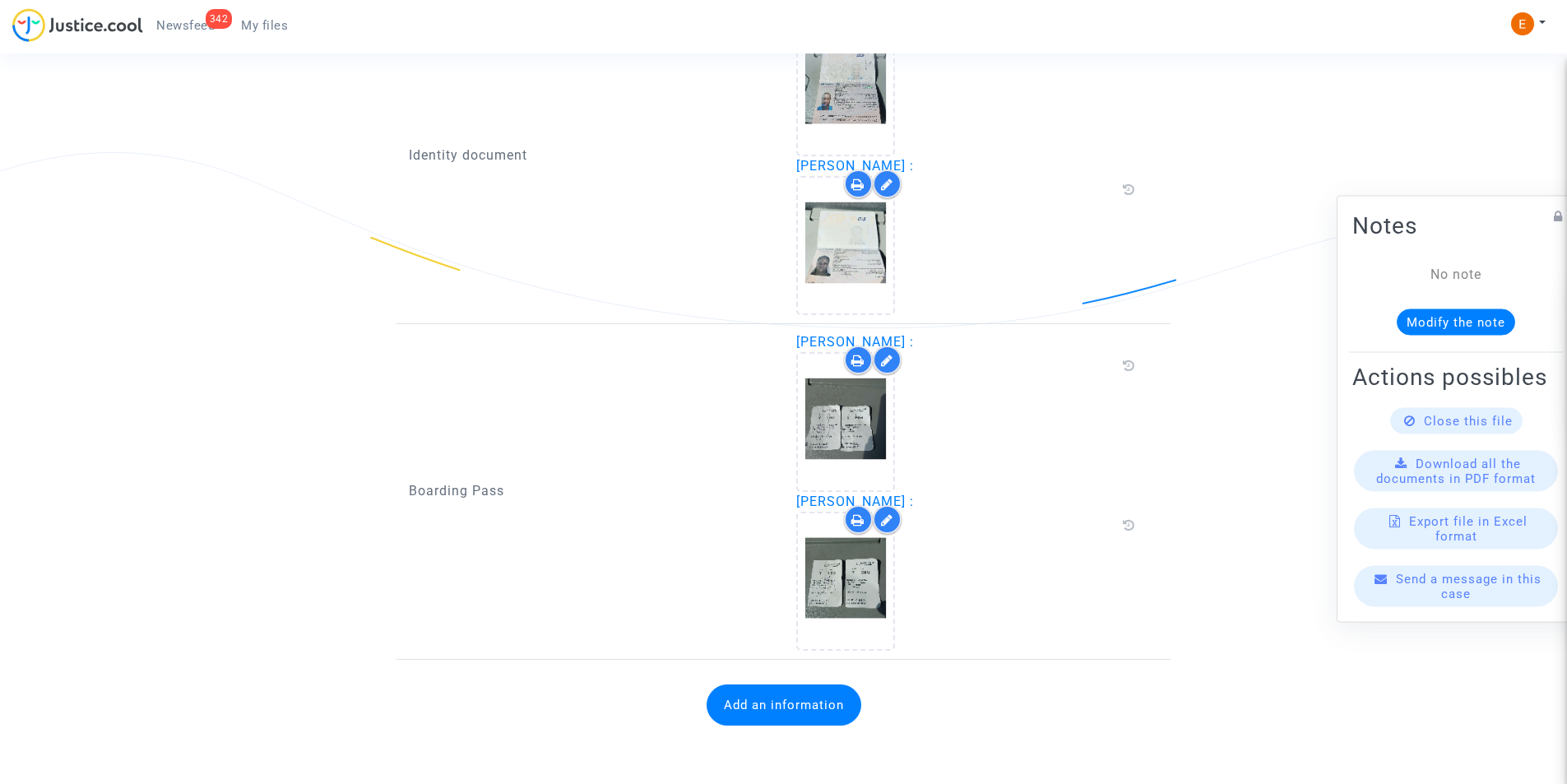
click at [773, 709] on button "Add an information" at bounding box center [784, 705] width 155 height 41
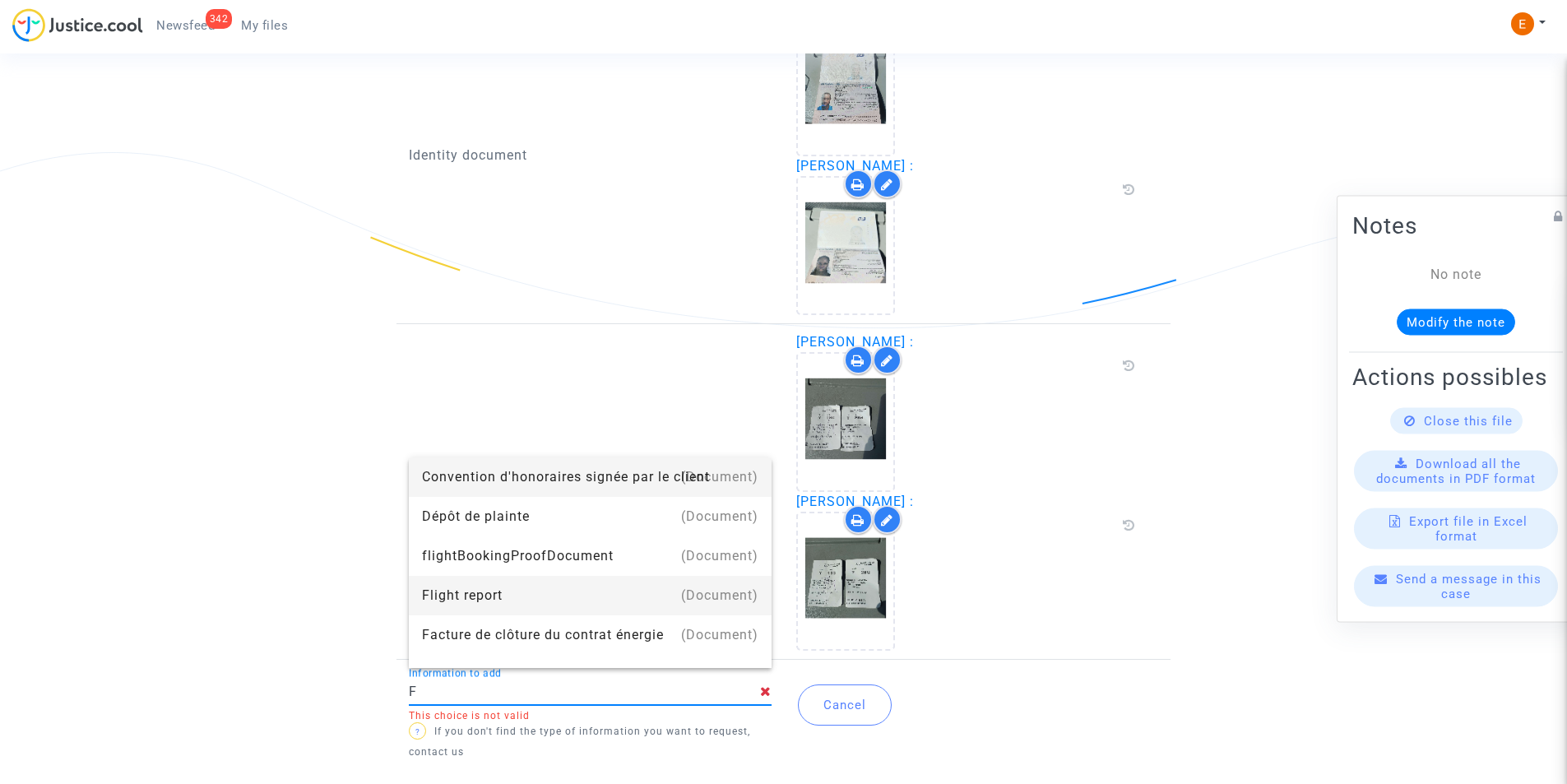
click at [436, 592] on div "Flight report" at bounding box center [590, 595] width 337 height 39
type input "Flight report"
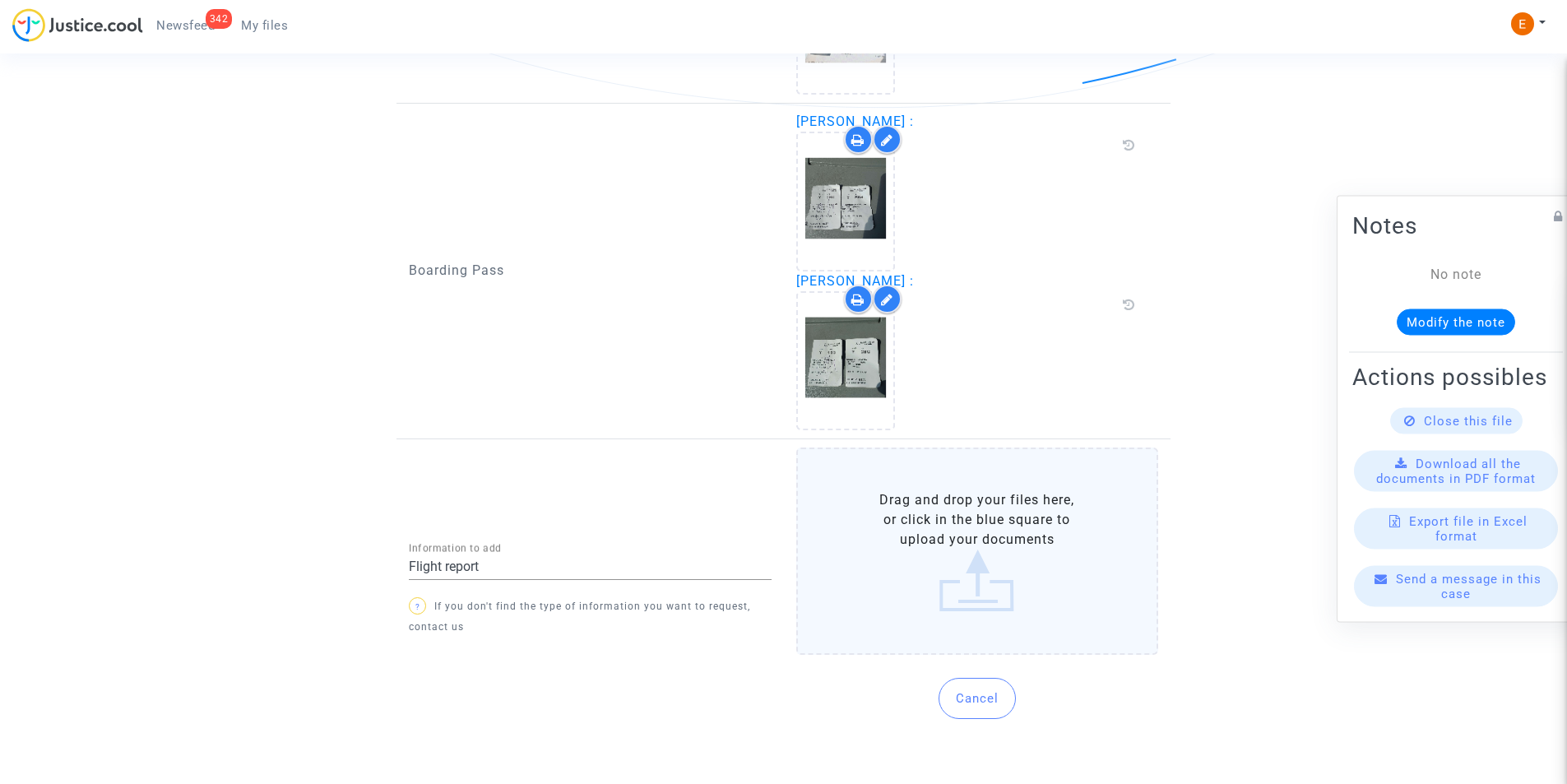
scroll to position [1384, 0]
click at [980, 535] on label "Drag and drop your files here, or click in the blue square to upload your docum…" at bounding box center [977, 549] width 363 height 208
click at [0, 0] on input "Drag and drop your files here, or click in the blue square to upload your docum…" at bounding box center [0, 0] width 0 height 0
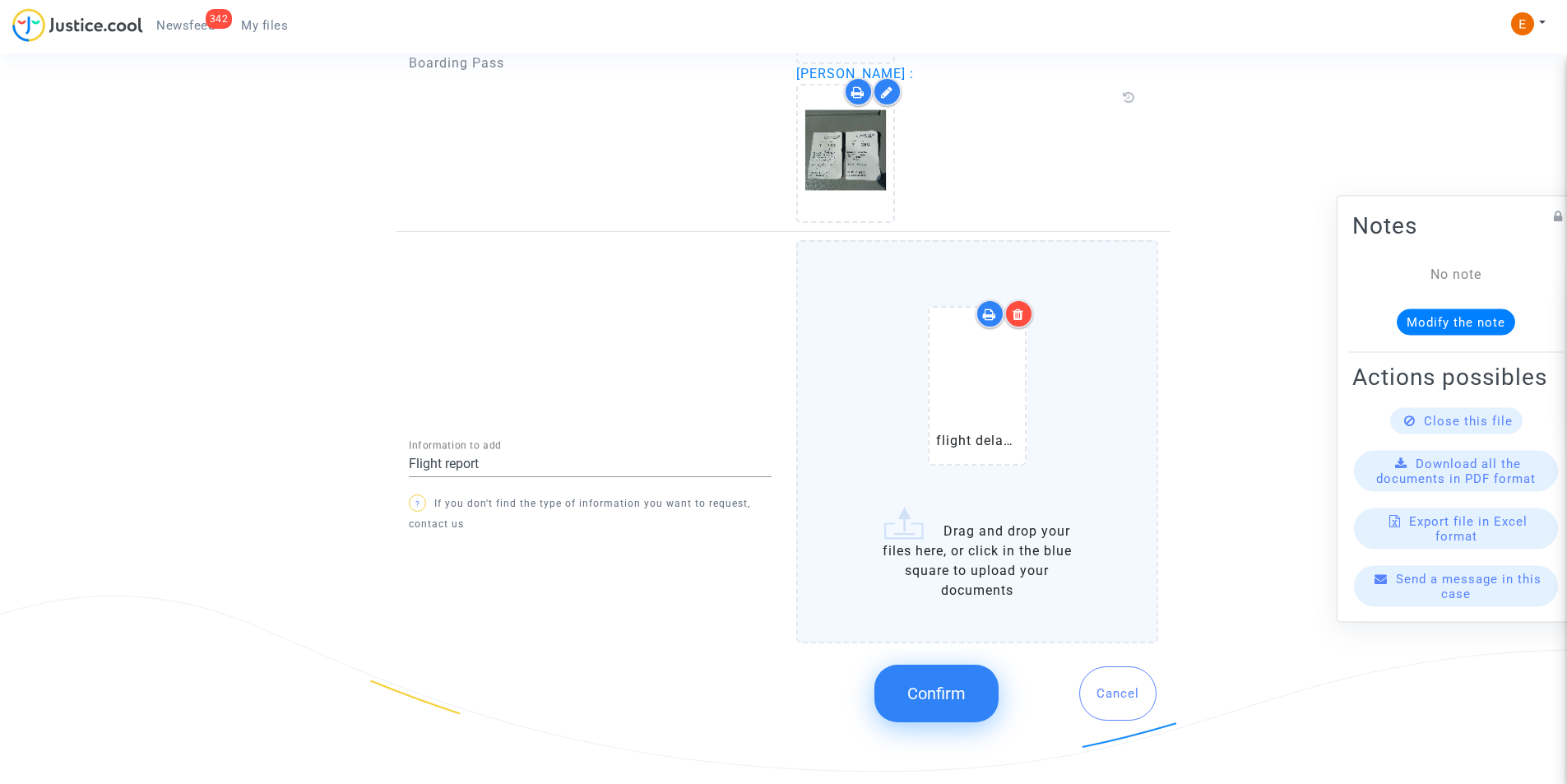
scroll to position [1593, 0]
click at [889, 690] on button "Confirm" at bounding box center [936, 689] width 124 height 57
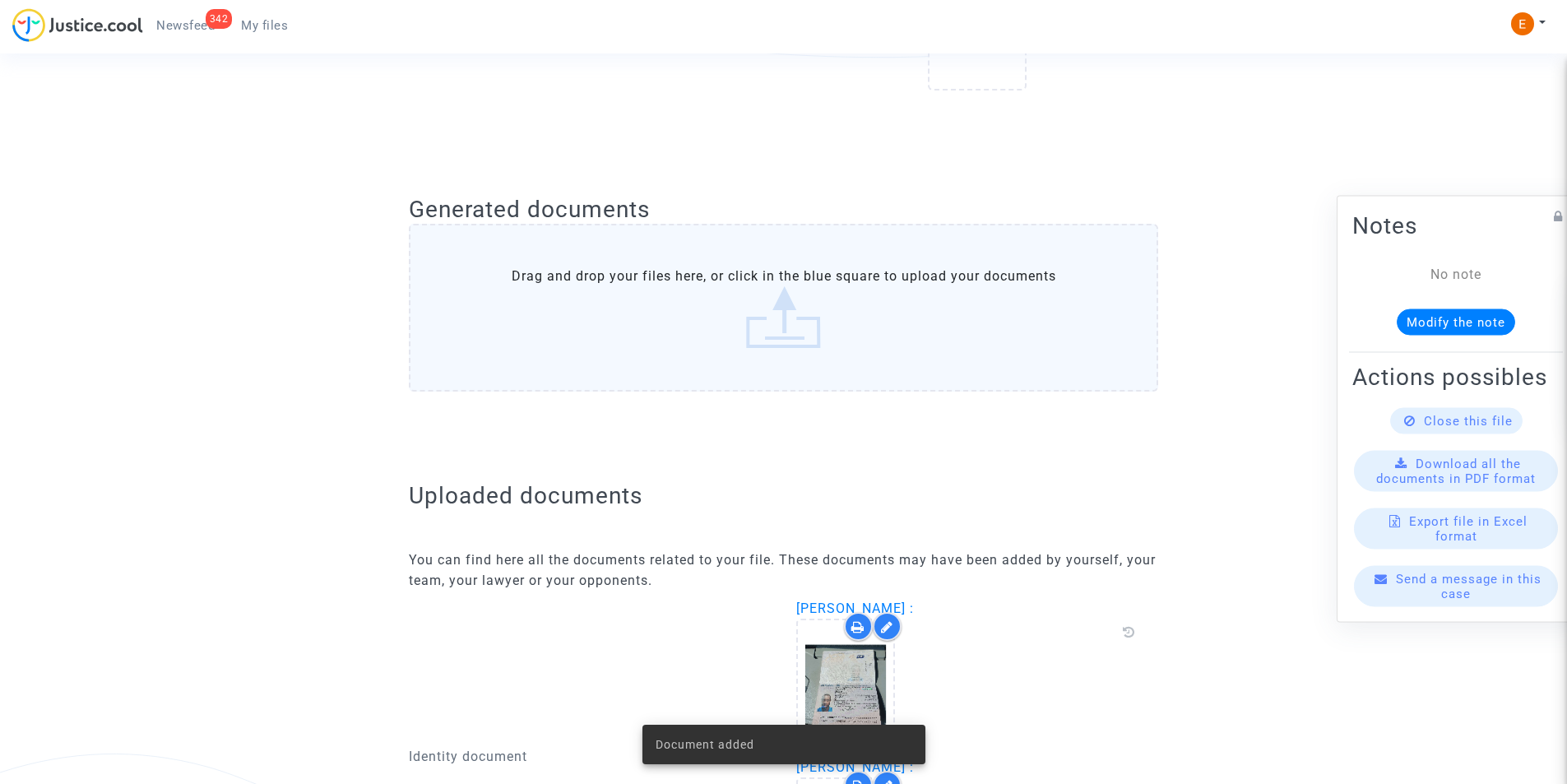
scroll to position [414, 0]
